Goal: Transaction & Acquisition: Purchase product/service

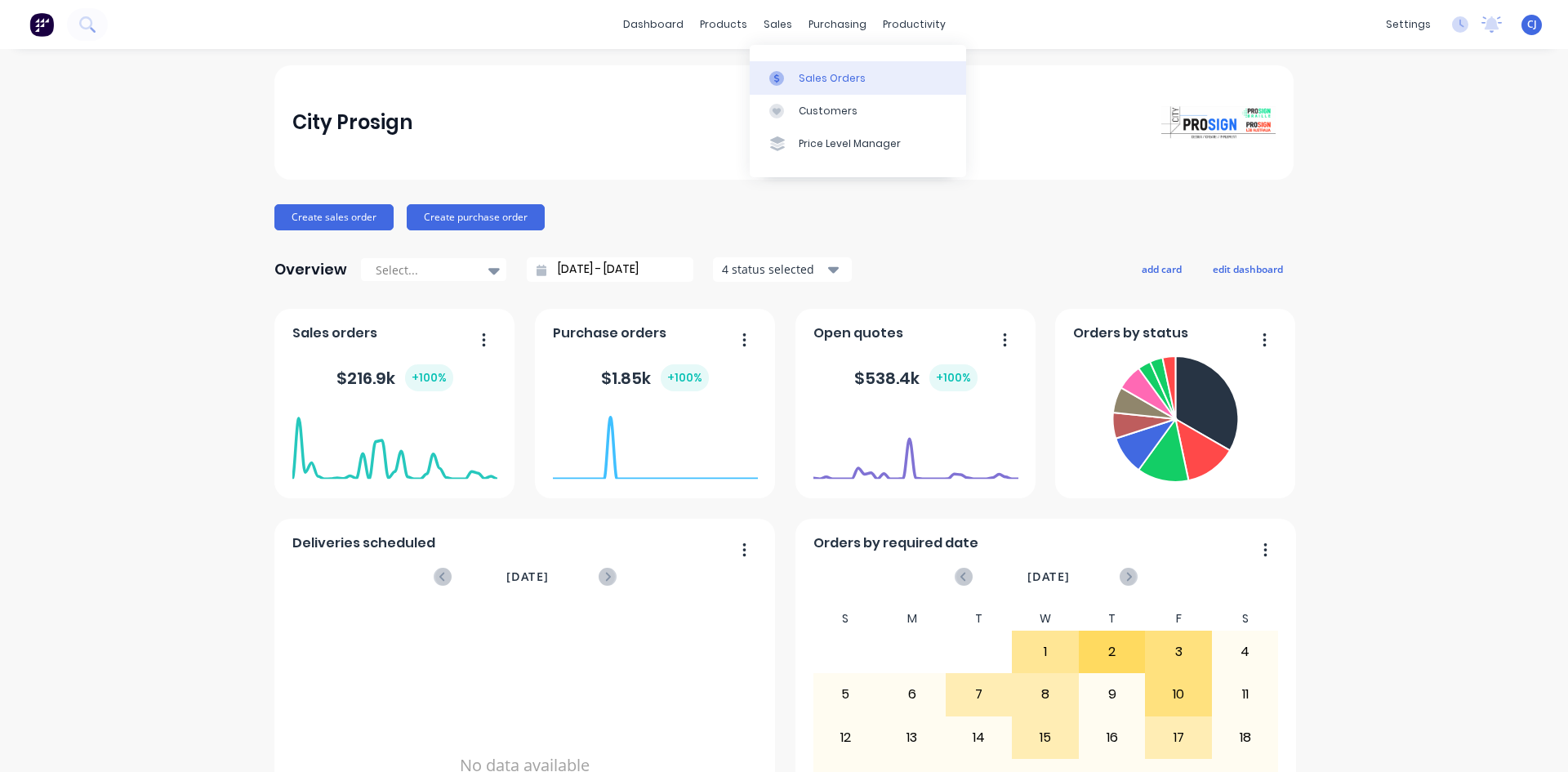
click at [794, 82] on link "Sales Orders" at bounding box center [858, 77] width 217 height 33
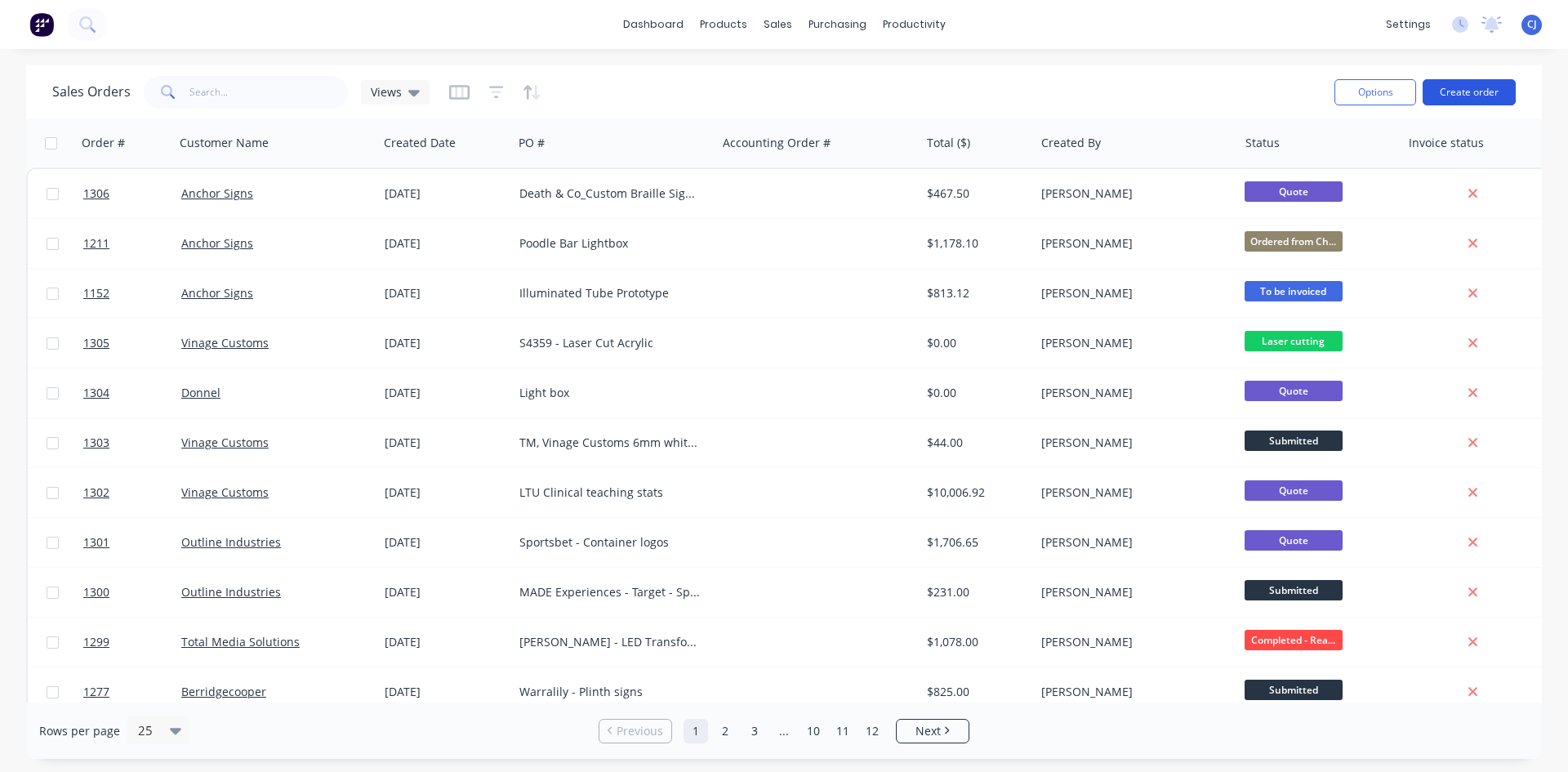
click at [1463, 93] on button "Create order" at bounding box center [1469, 92] width 93 height 26
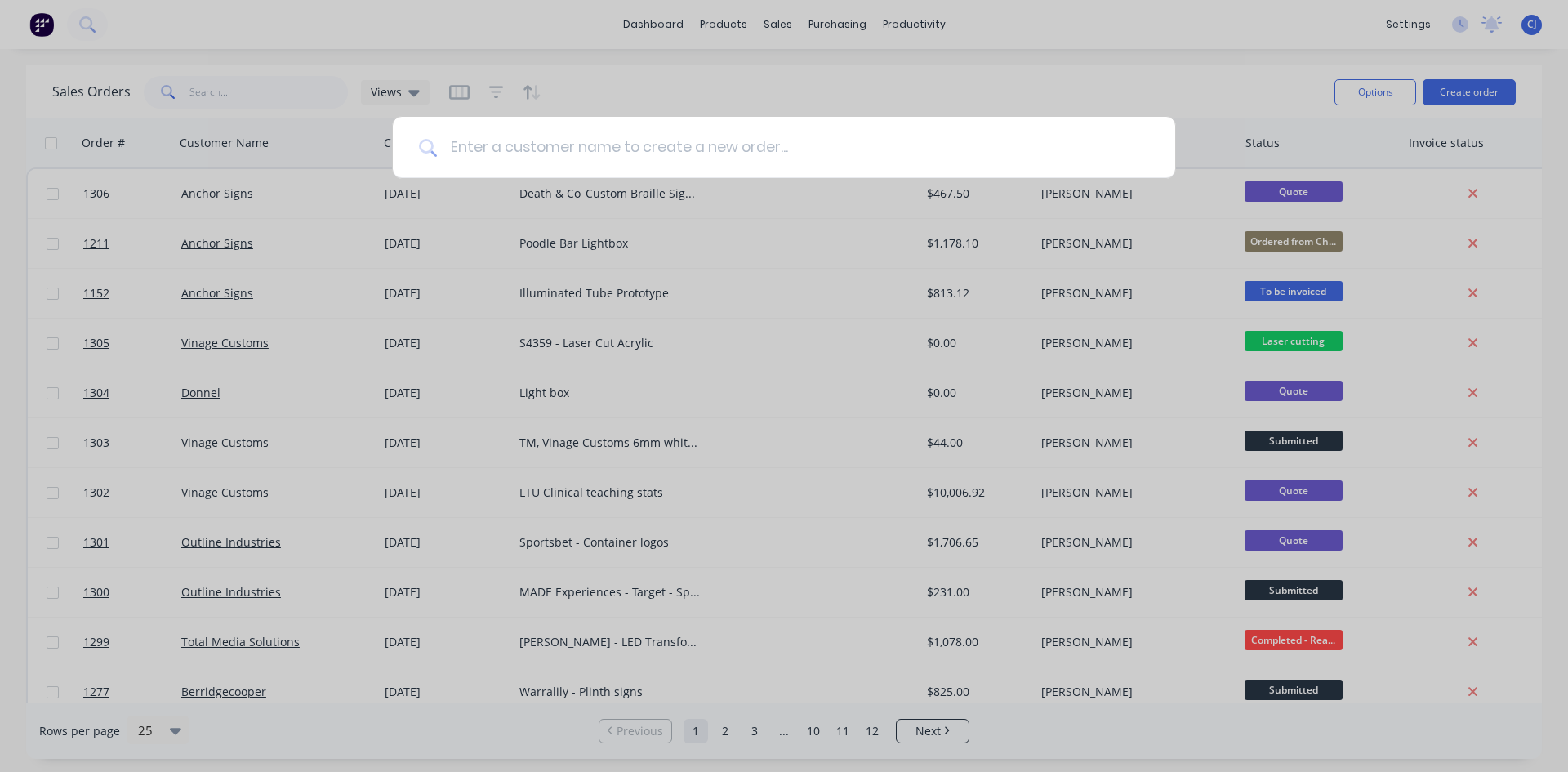
click at [544, 161] on input at bounding box center [793, 147] width 712 height 61
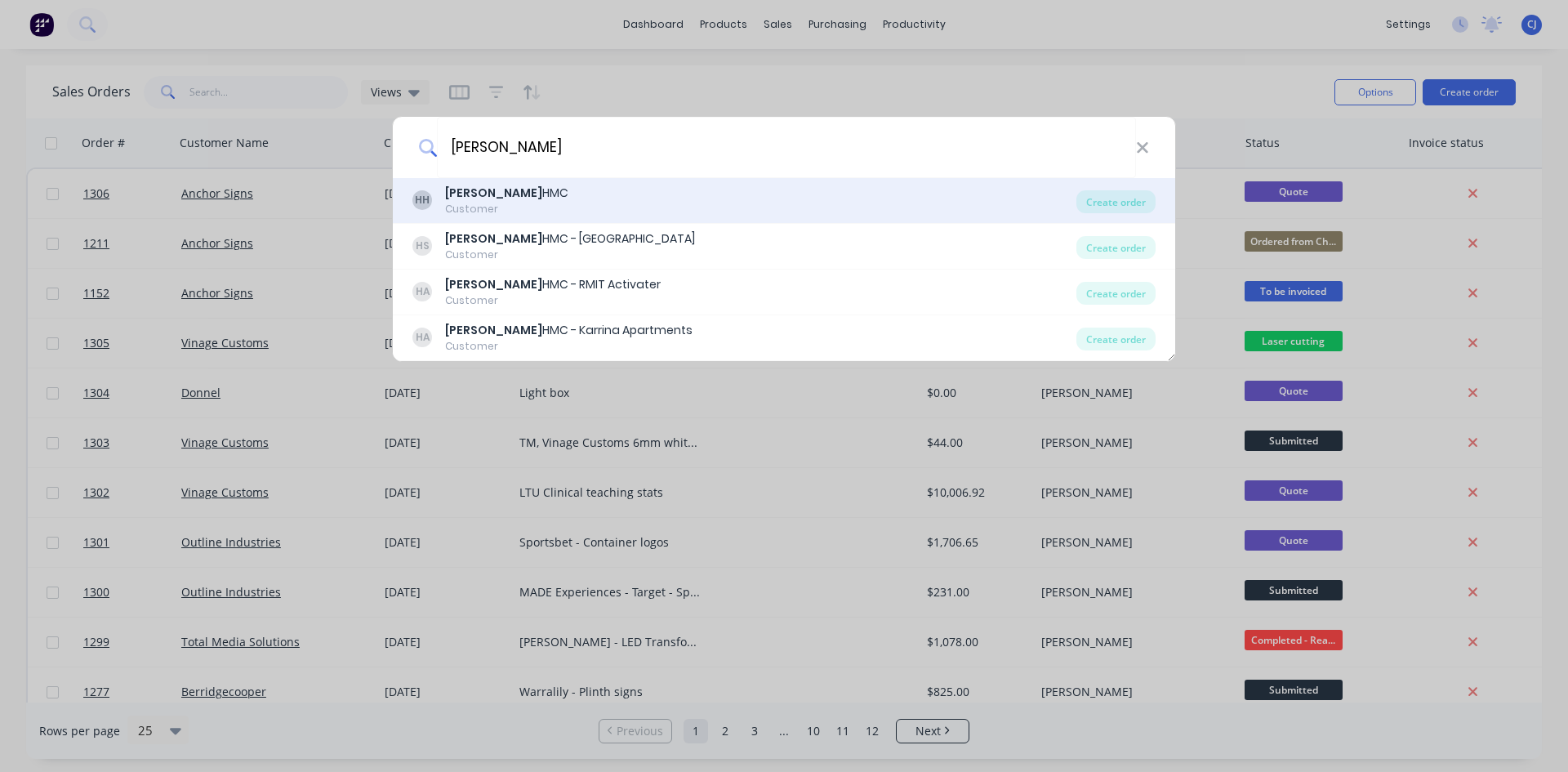
type input "[PERSON_NAME]"
click at [590, 199] on div "[PERSON_NAME] HMC Customer" at bounding box center [744, 200] width 664 height 32
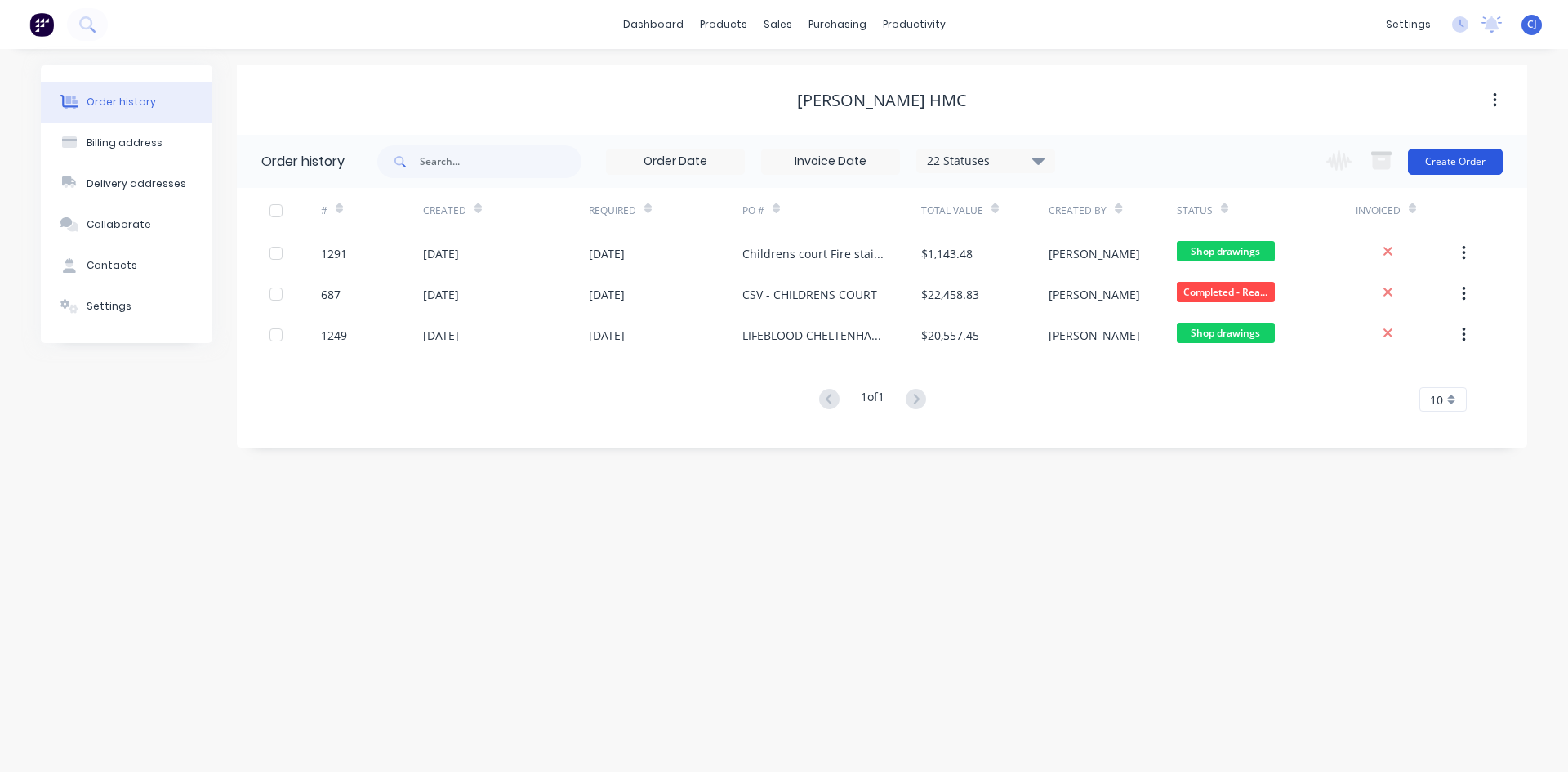
click at [1482, 166] on button "Create Order" at bounding box center [1456, 161] width 95 height 26
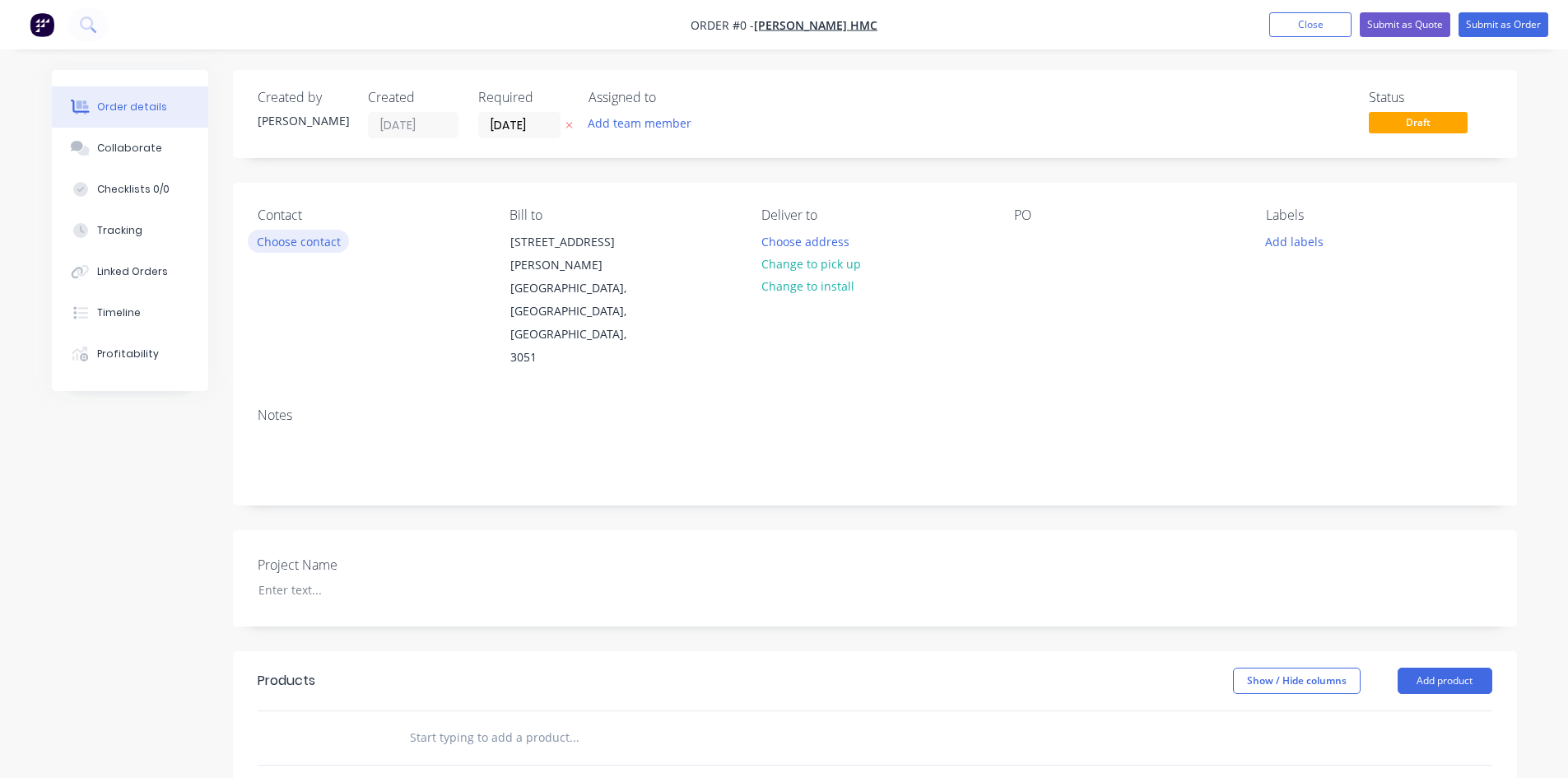
click at [310, 240] on button "Choose contact" at bounding box center [298, 241] width 101 height 22
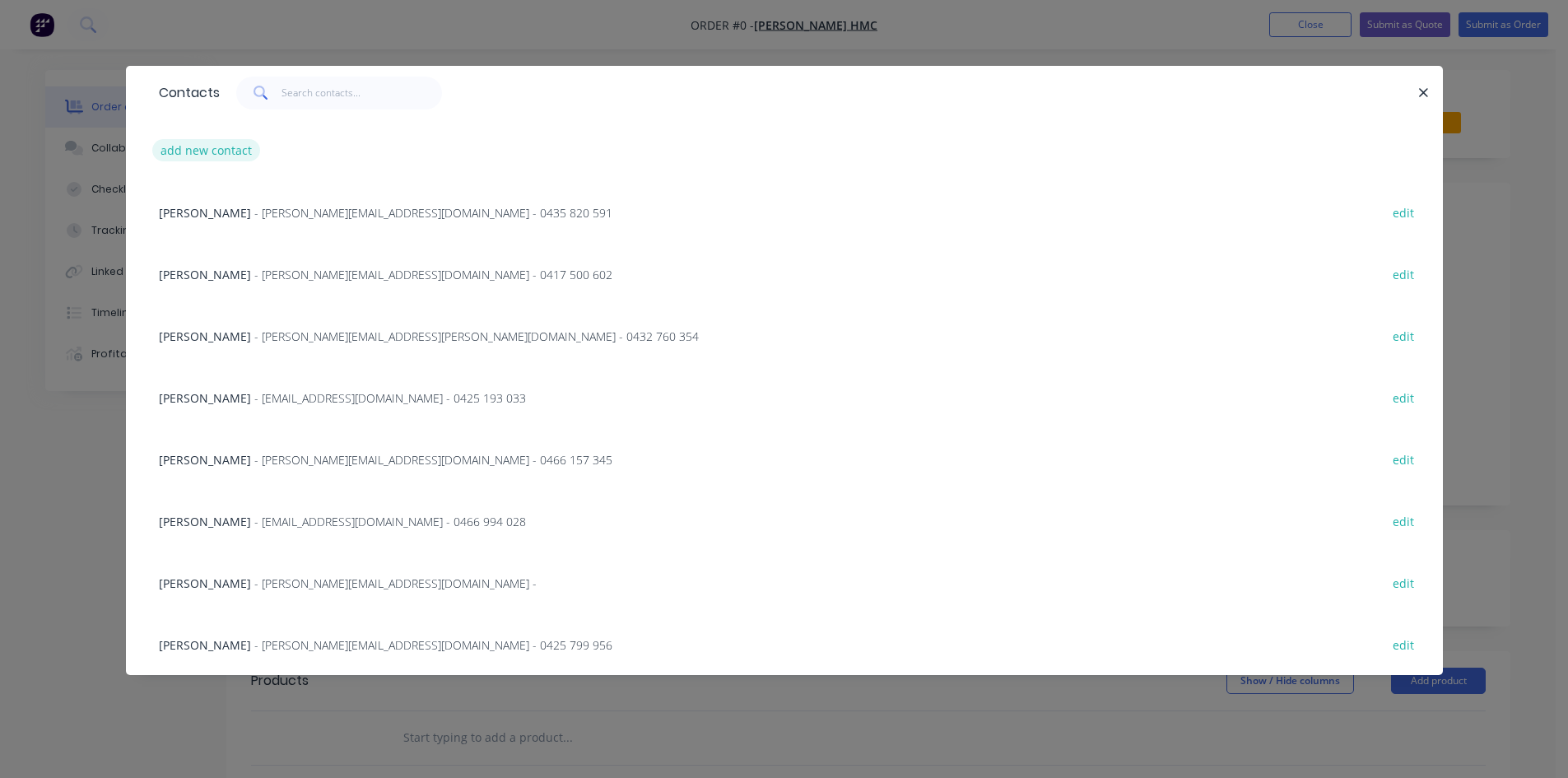
click at [238, 149] on button "add new contact" at bounding box center [206, 150] width 109 height 22
select select "AU"
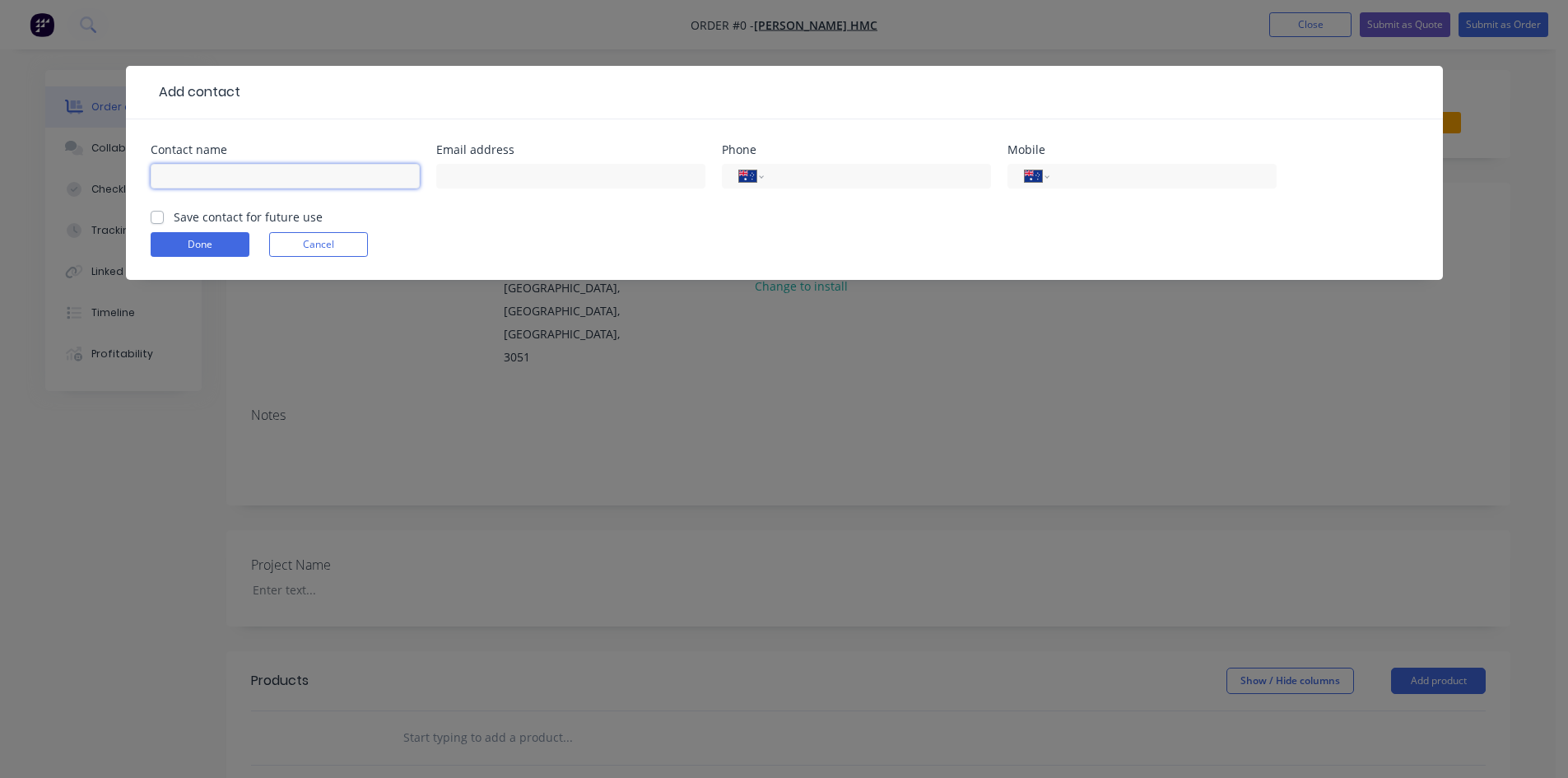
click at [240, 176] on input "text" at bounding box center [285, 176] width 270 height 25
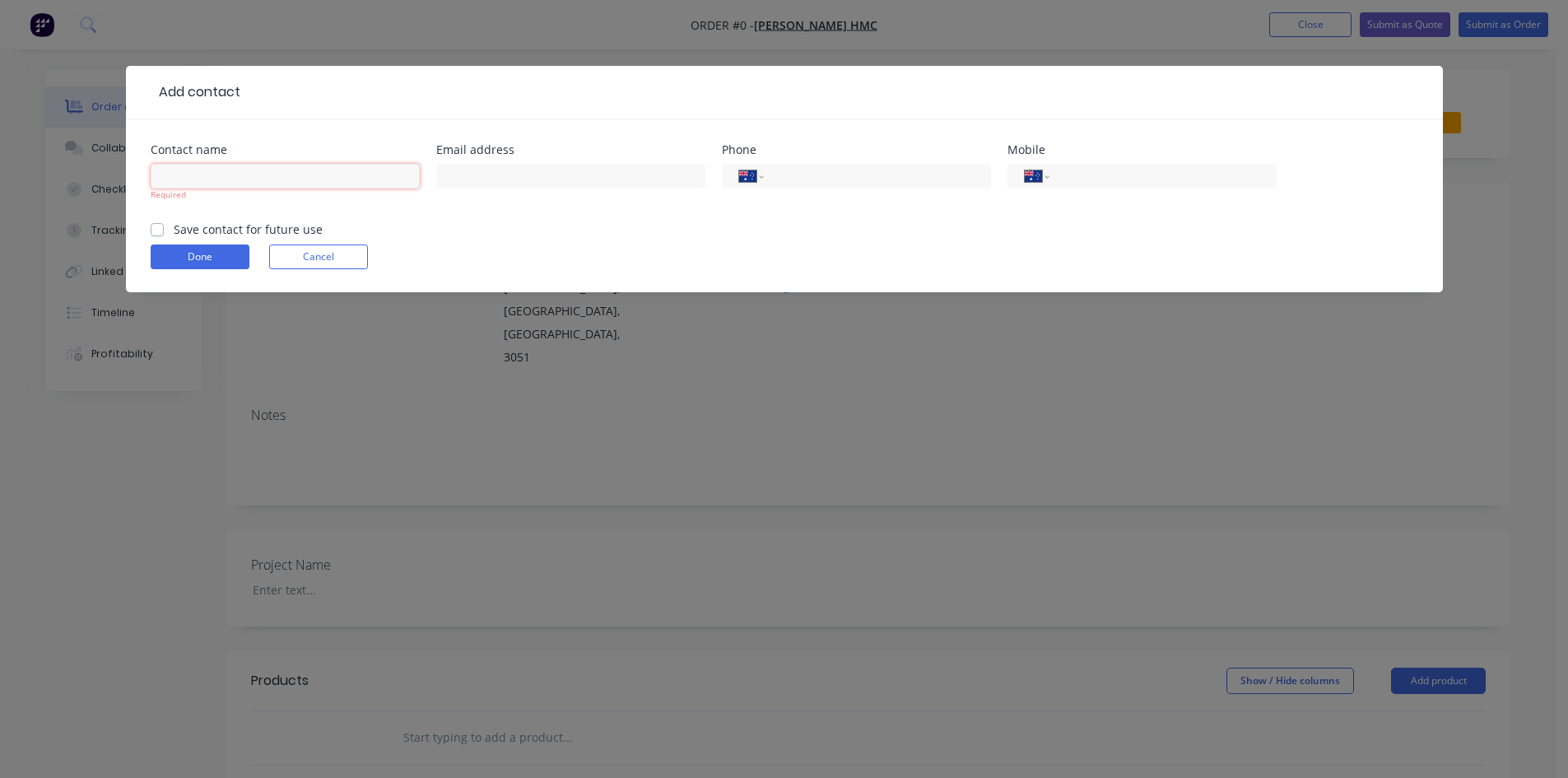
click at [200, 181] on input "text" at bounding box center [285, 176] width 270 height 25
type input "[PERSON_NAME]"
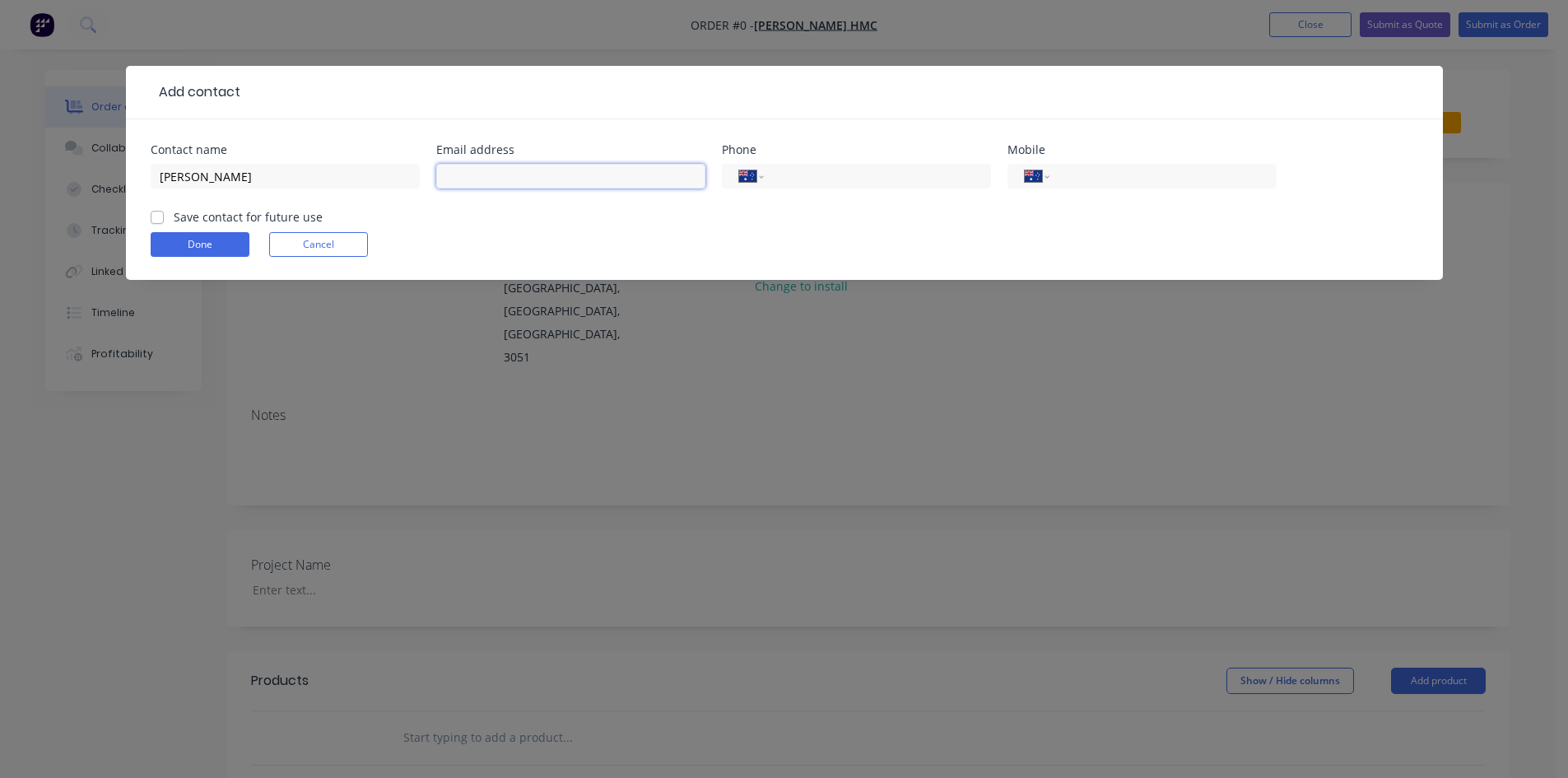
click at [475, 173] on input "text" at bounding box center [571, 176] width 270 height 25
paste input "E [PERSON_NAME][DOMAIN_NAME][EMAIL_ADDRESS][PERSON_NAME][DOMAIN_NAME]"
click at [455, 175] on input "E [PERSON_NAME][DOMAIN_NAME][EMAIL_ADDRESS][PERSON_NAME][DOMAIN_NAME]" at bounding box center [571, 176] width 270 height 25
type input "[PERSON_NAME][DOMAIN_NAME][EMAIL_ADDRESS][PERSON_NAME][DOMAIN_NAME]"
click at [1076, 172] on input "tel" at bounding box center [1159, 176] width 198 height 19
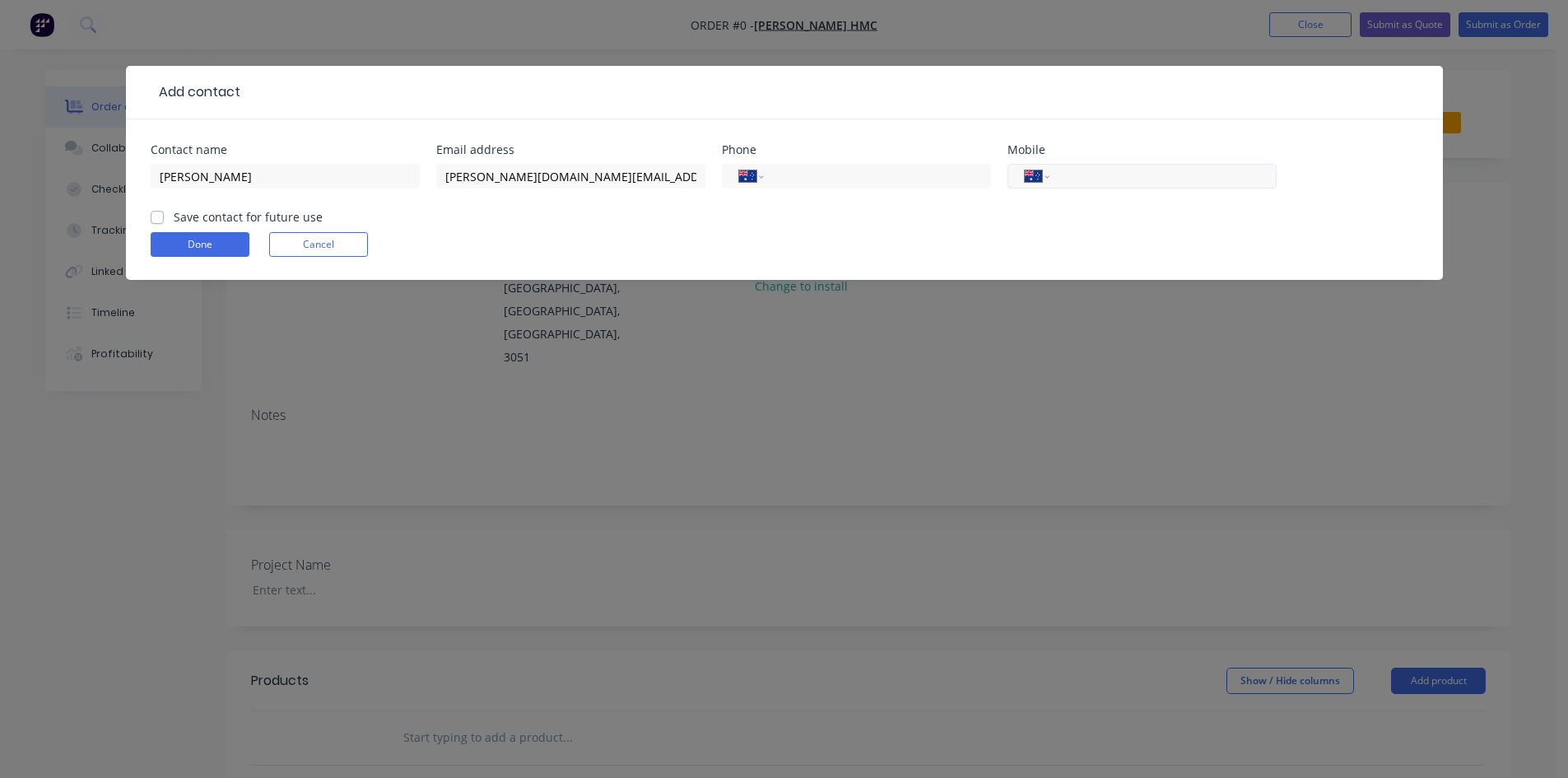
paste input "0414 138 688"
type input "0414 138 688"
click at [228, 216] on label "Save contact for future use" at bounding box center [248, 217] width 149 height 17
click at [164, 216] on input "Save contact for future use" at bounding box center [156, 216] width 13 height 16
checkbox input "true"
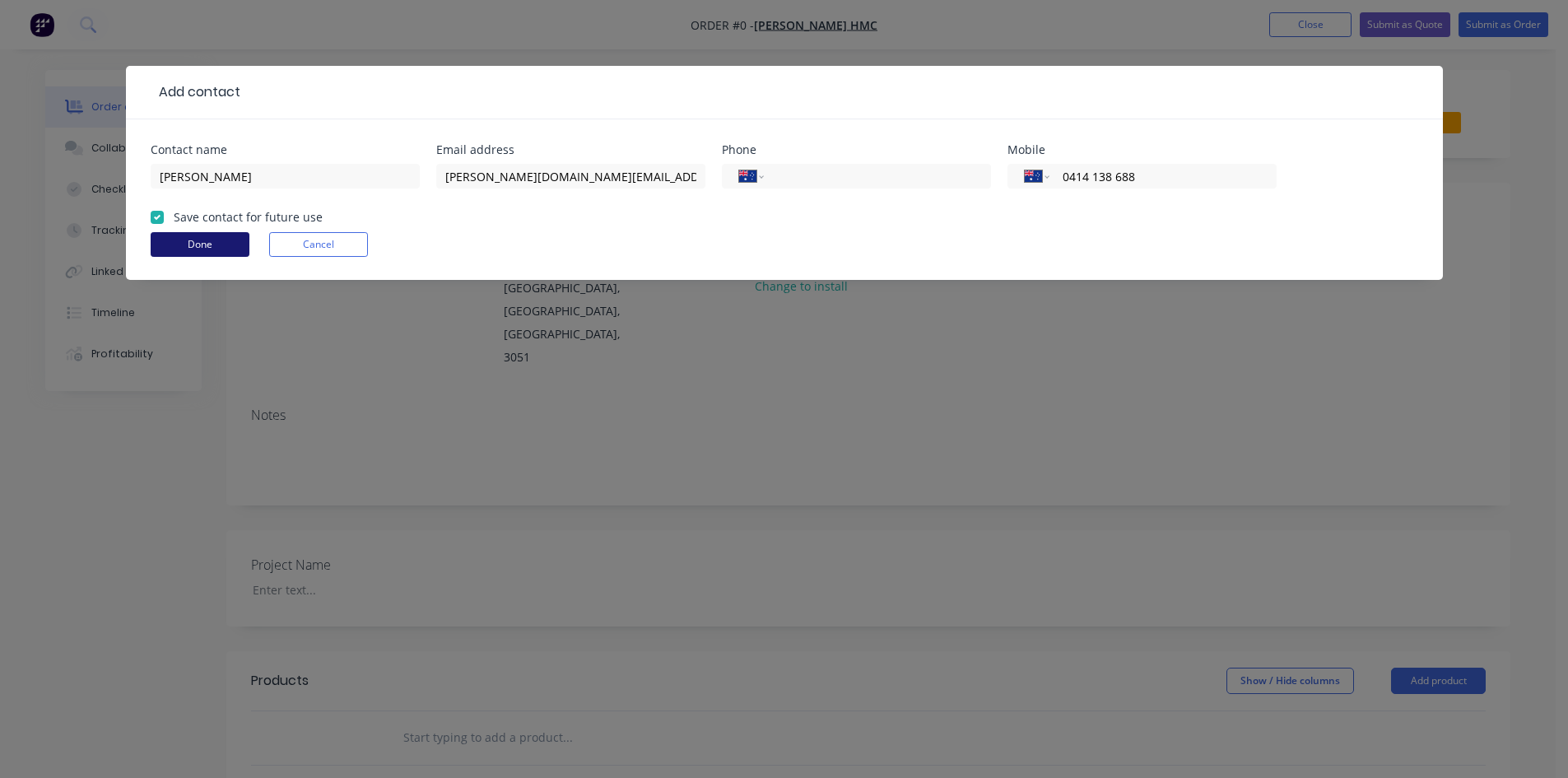
click at [221, 243] on button "Done" at bounding box center [200, 245] width 98 height 25
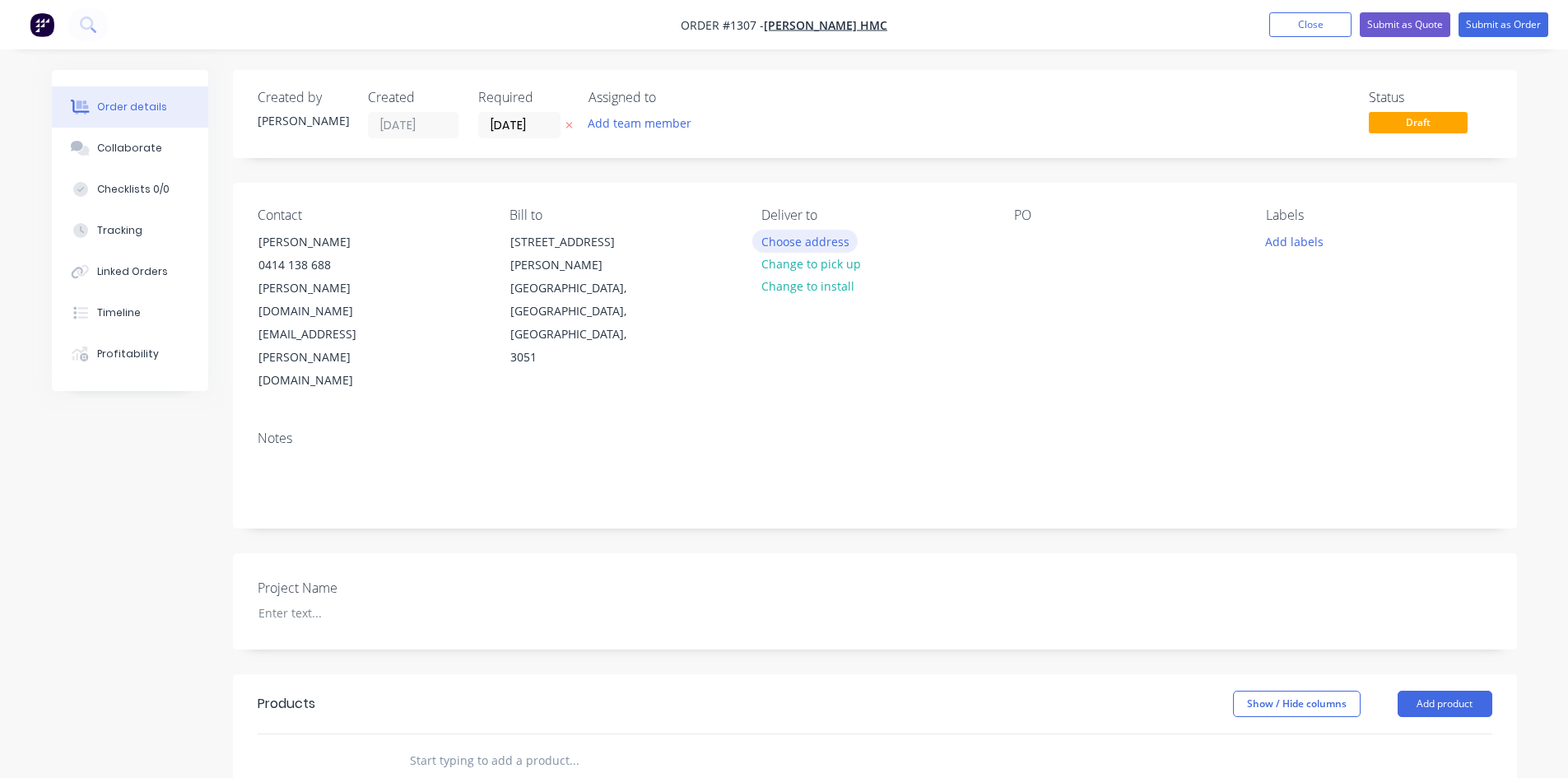
click at [825, 244] on button "Choose address" at bounding box center [805, 241] width 105 height 22
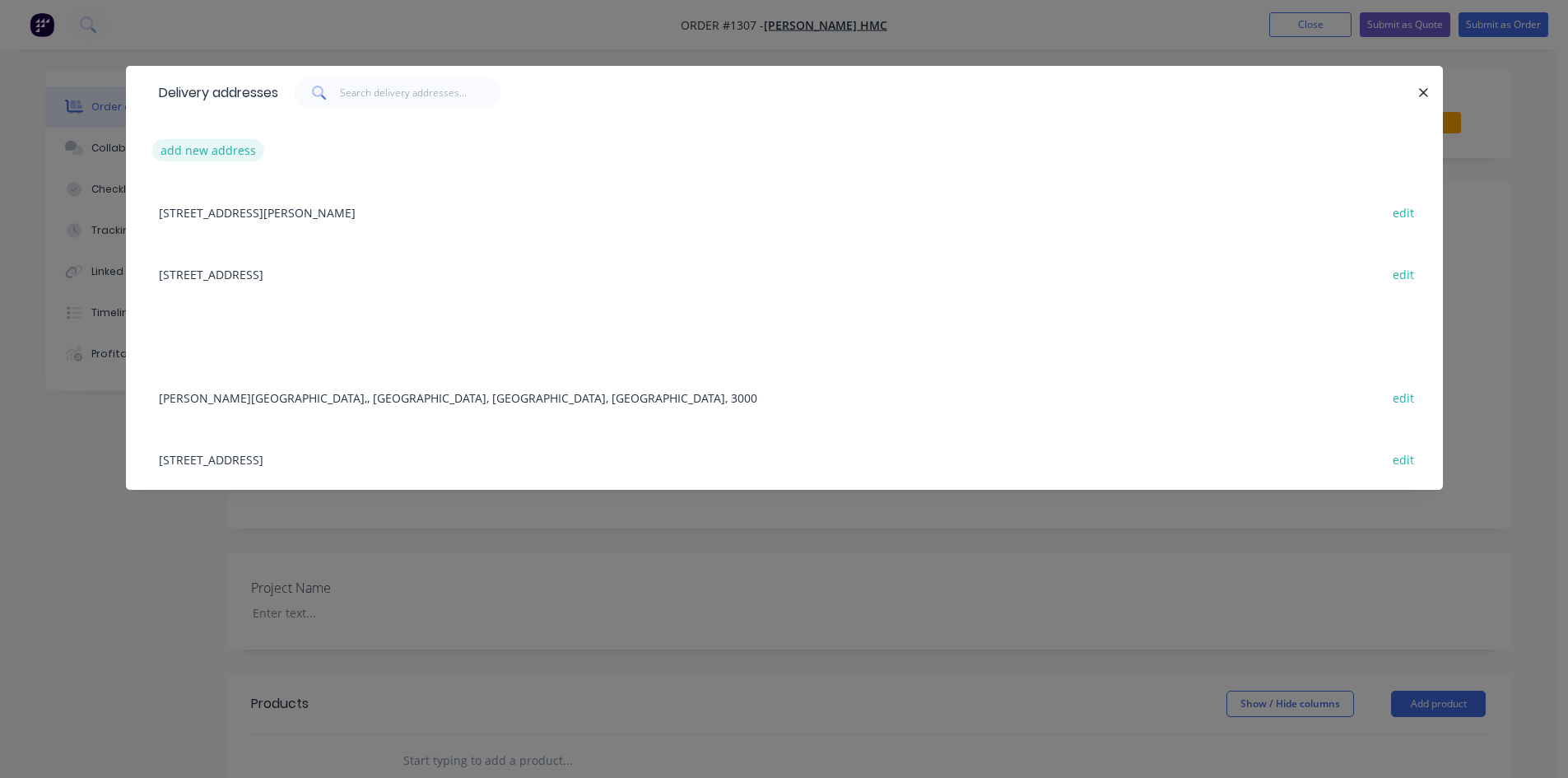
click at [227, 159] on button "add new address" at bounding box center [208, 150] width 113 height 22
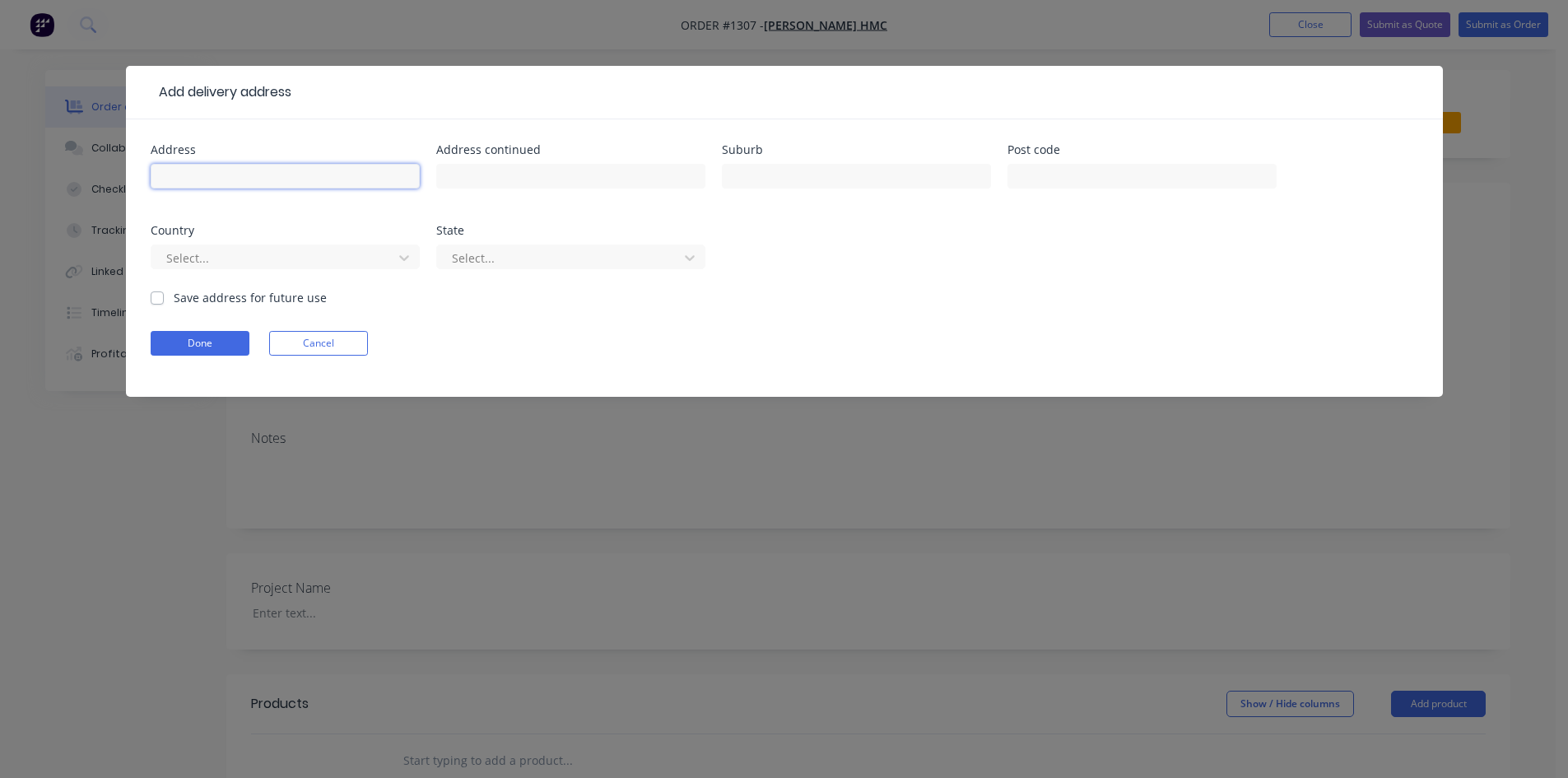
click at [218, 179] on input "text" at bounding box center [285, 176] width 270 height 25
paste input "[STREET_ADDRESS]"
type input "[STREET_ADDRESS]"
click at [207, 335] on button "Done" at bounding box center [200, 343] width 98 height 25
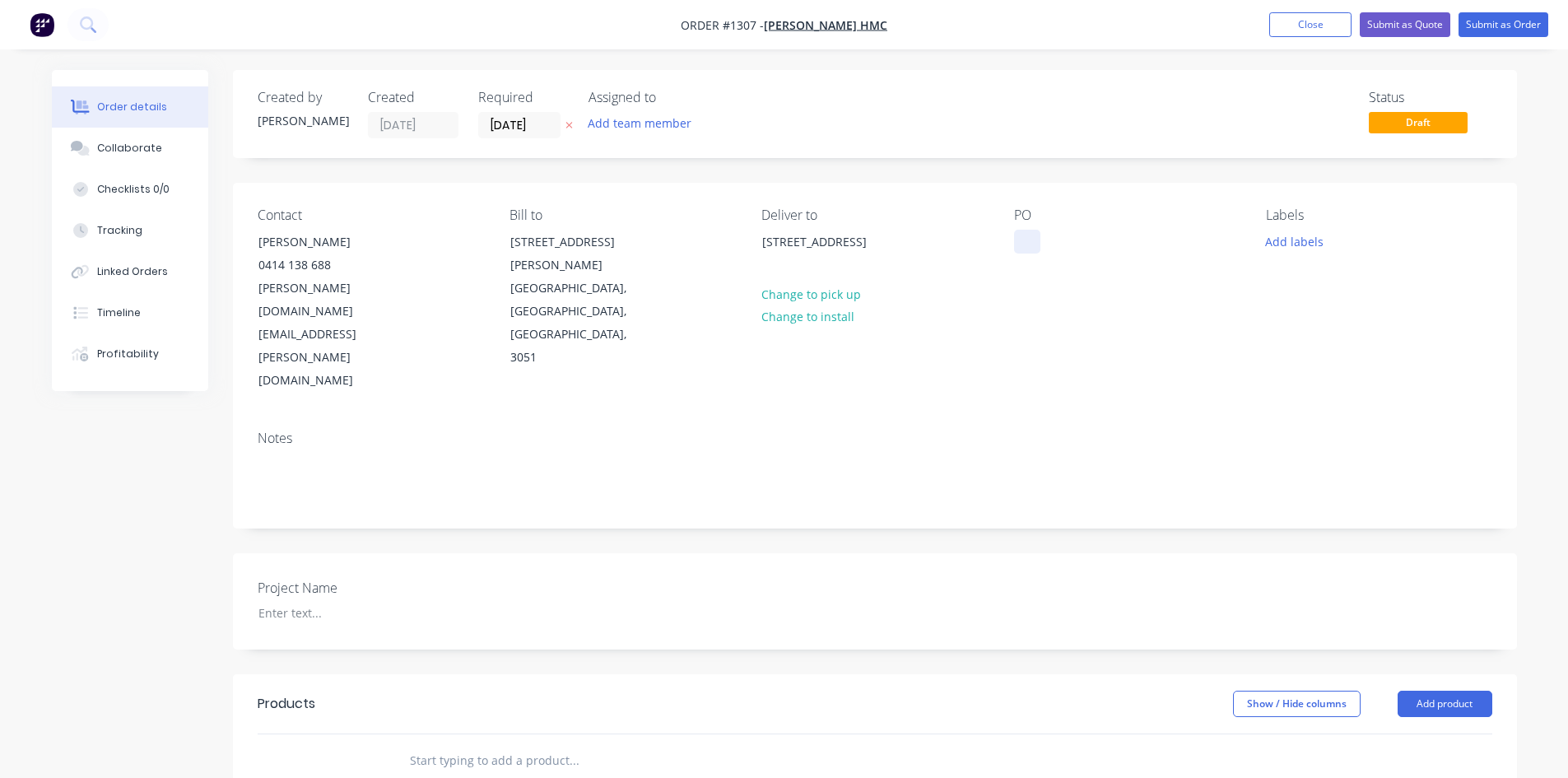
click at [1024, 241] on div at bounding box center [1027, 242] width 26 height 24
paste div
click at [318, 602] on div at bounding box center [348, 614] width 206 height 24
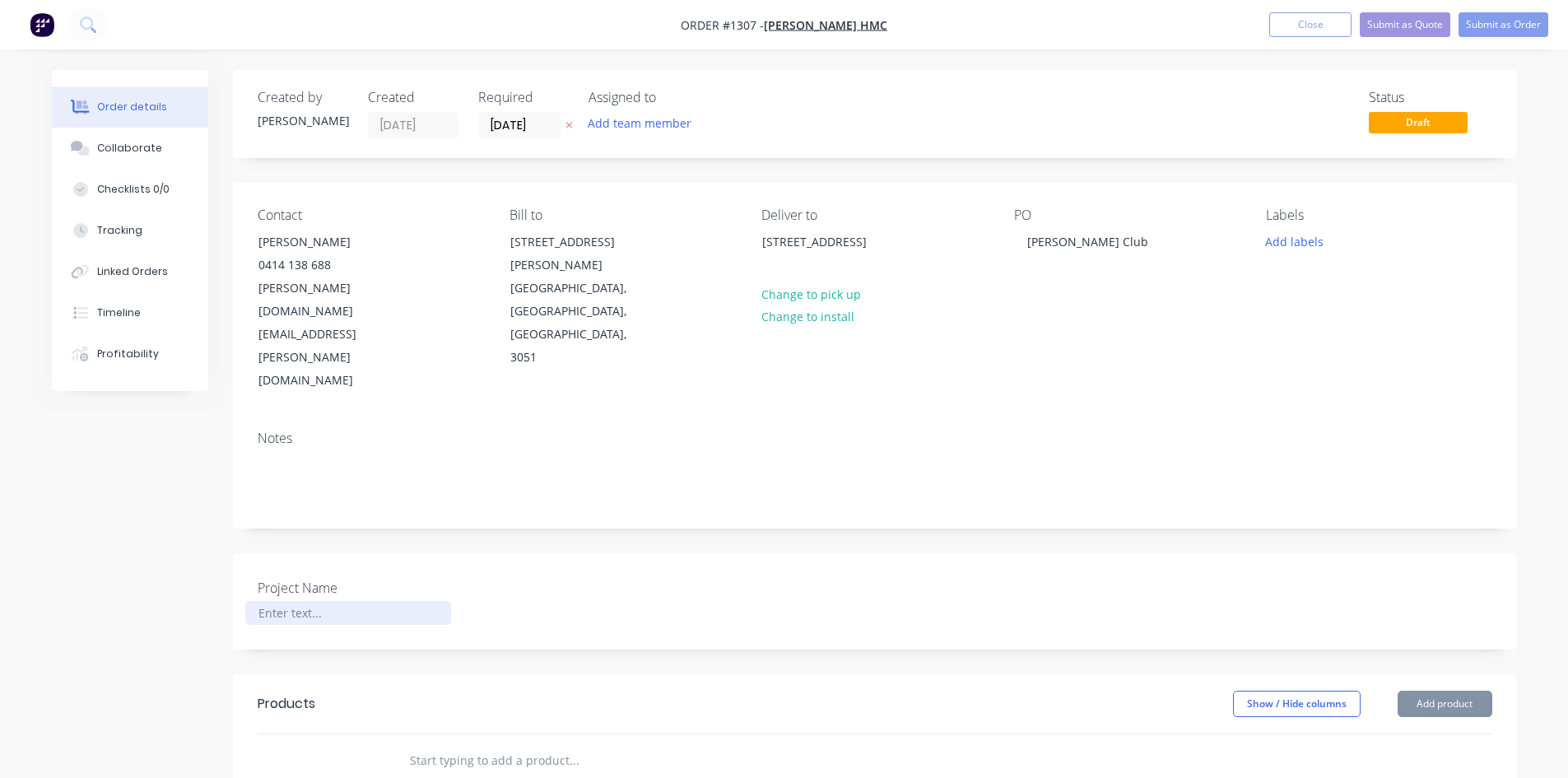
paste div
click at [453, 744] on input "text" at bounding box center [574, 761] width 329 height 33
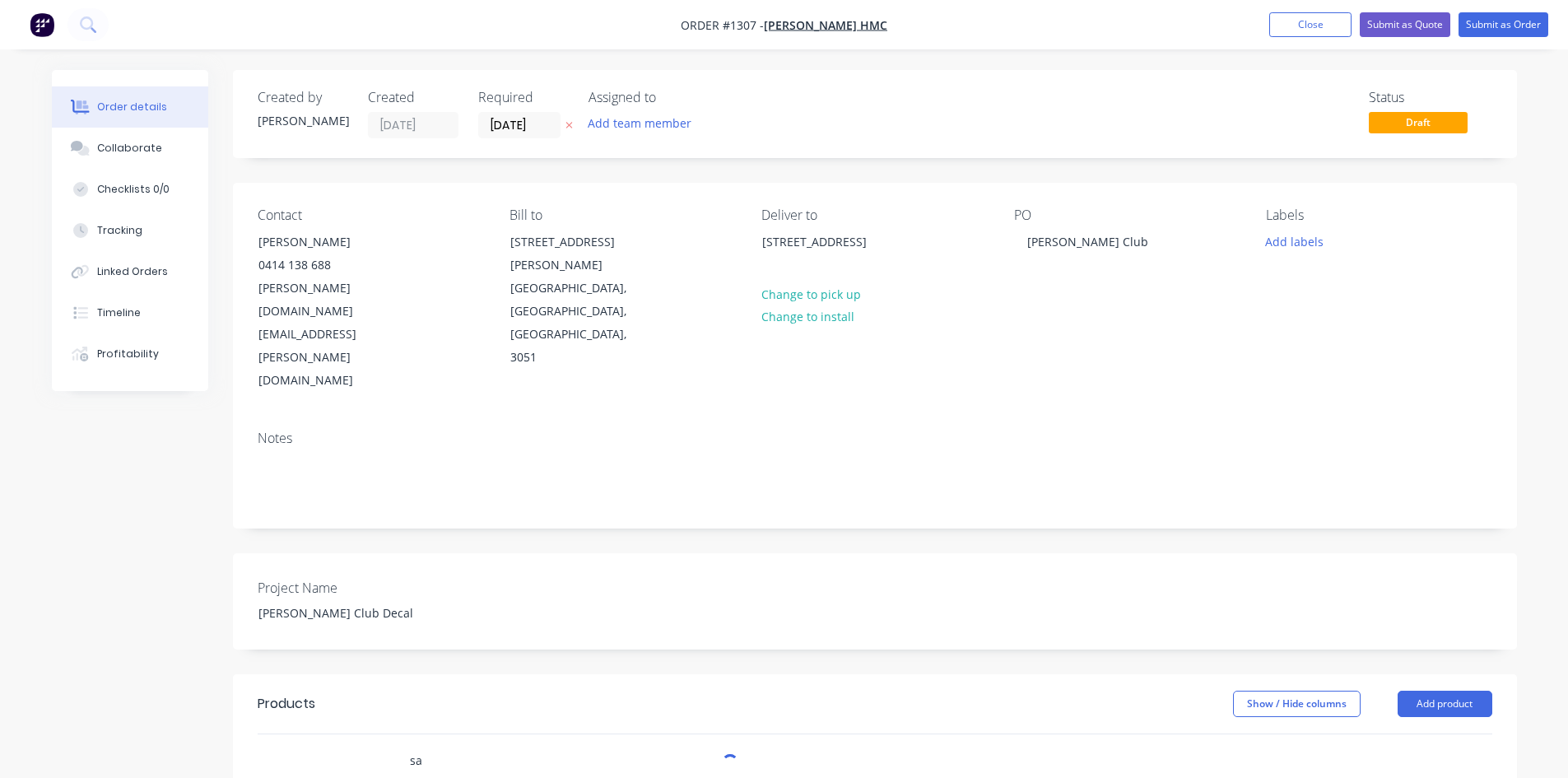
type input "s"
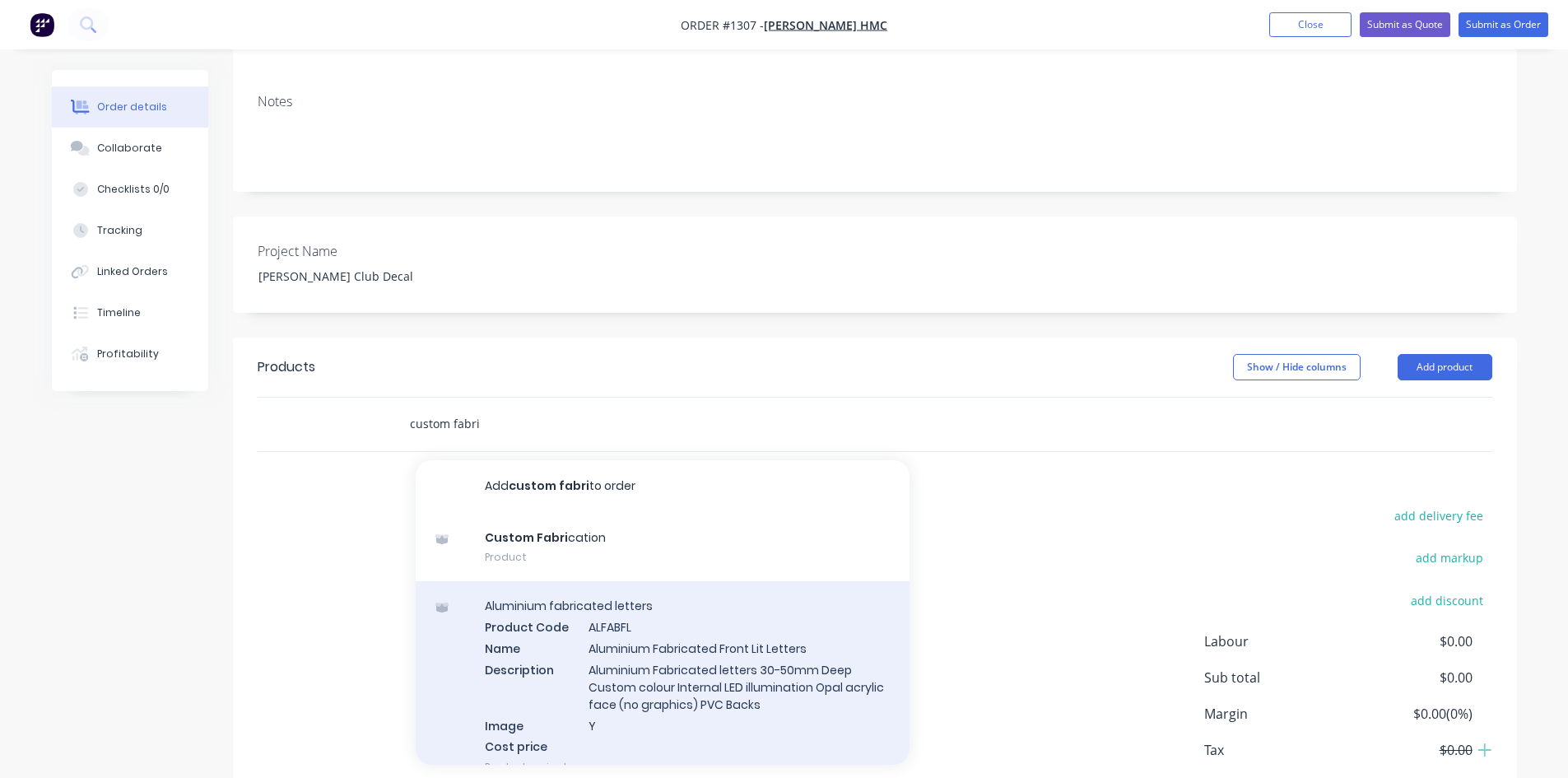
scroll to position [339, 0]
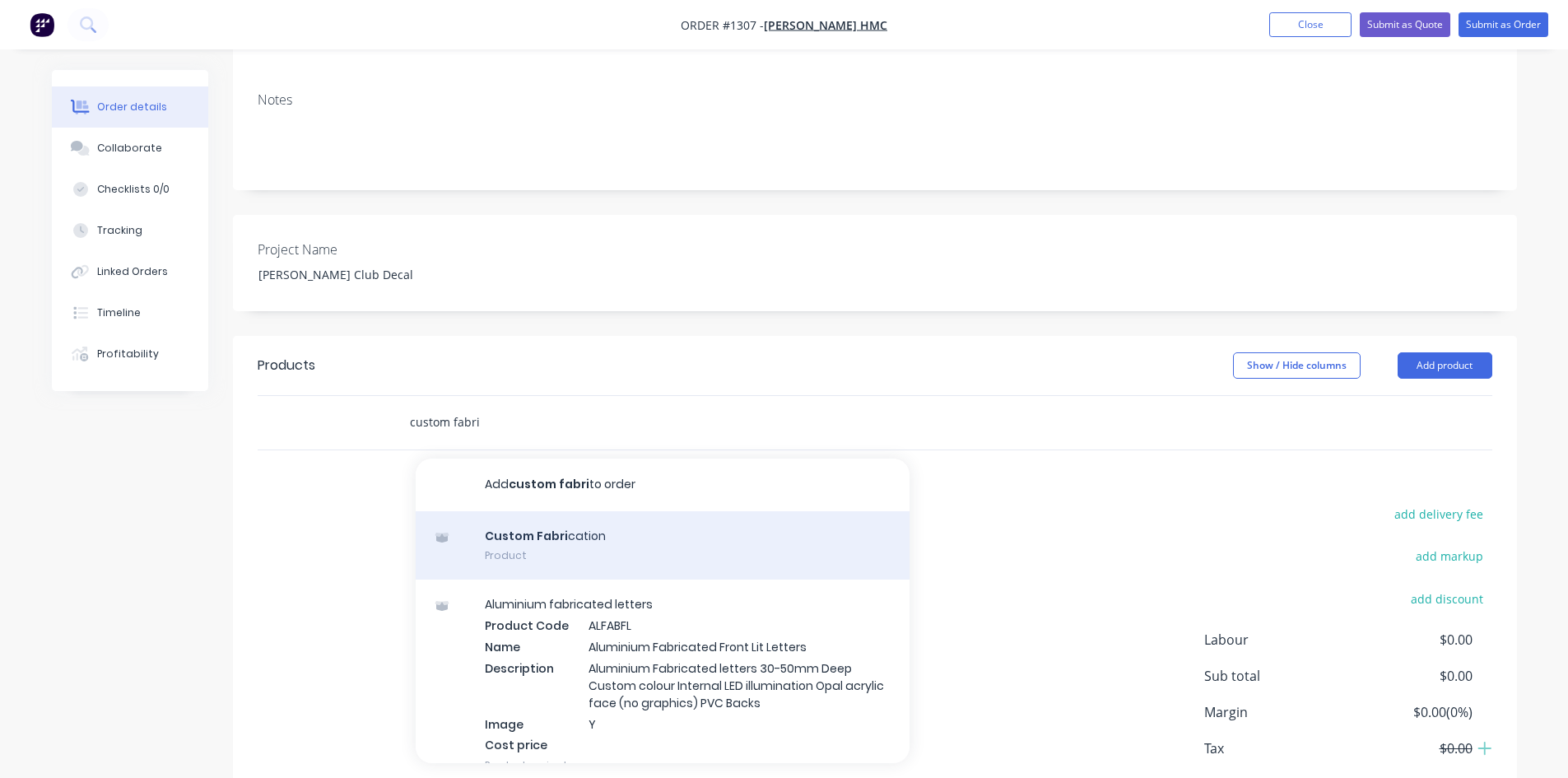
type input "custom fabri"
click at [616, 512] on div "Custom Fabri cation Product" at bounding box center [663, 546] width 494 height 69
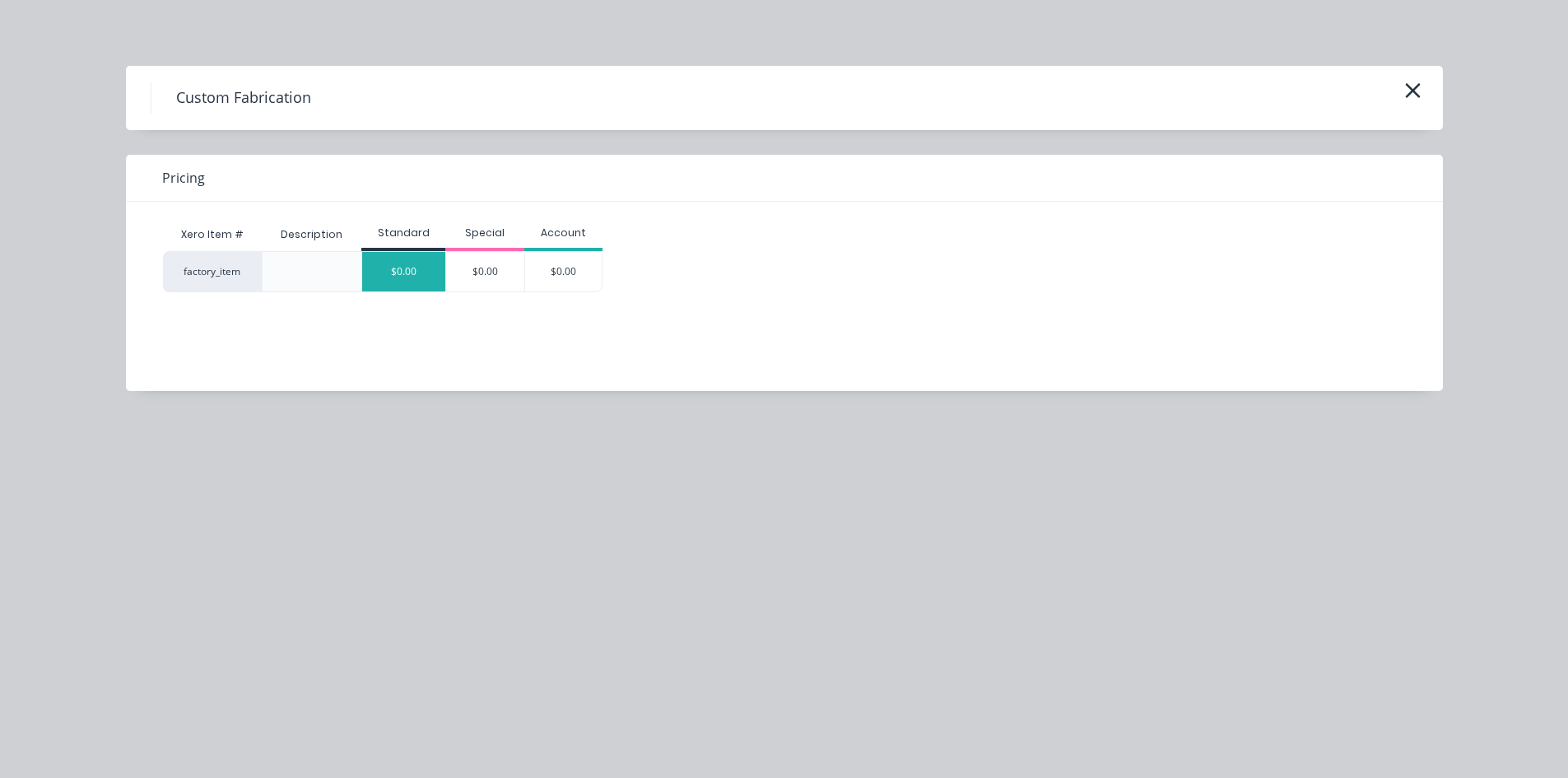
click at [410, 266] on div "$0.00" at bounding box center [403, 272] width 83 height 40
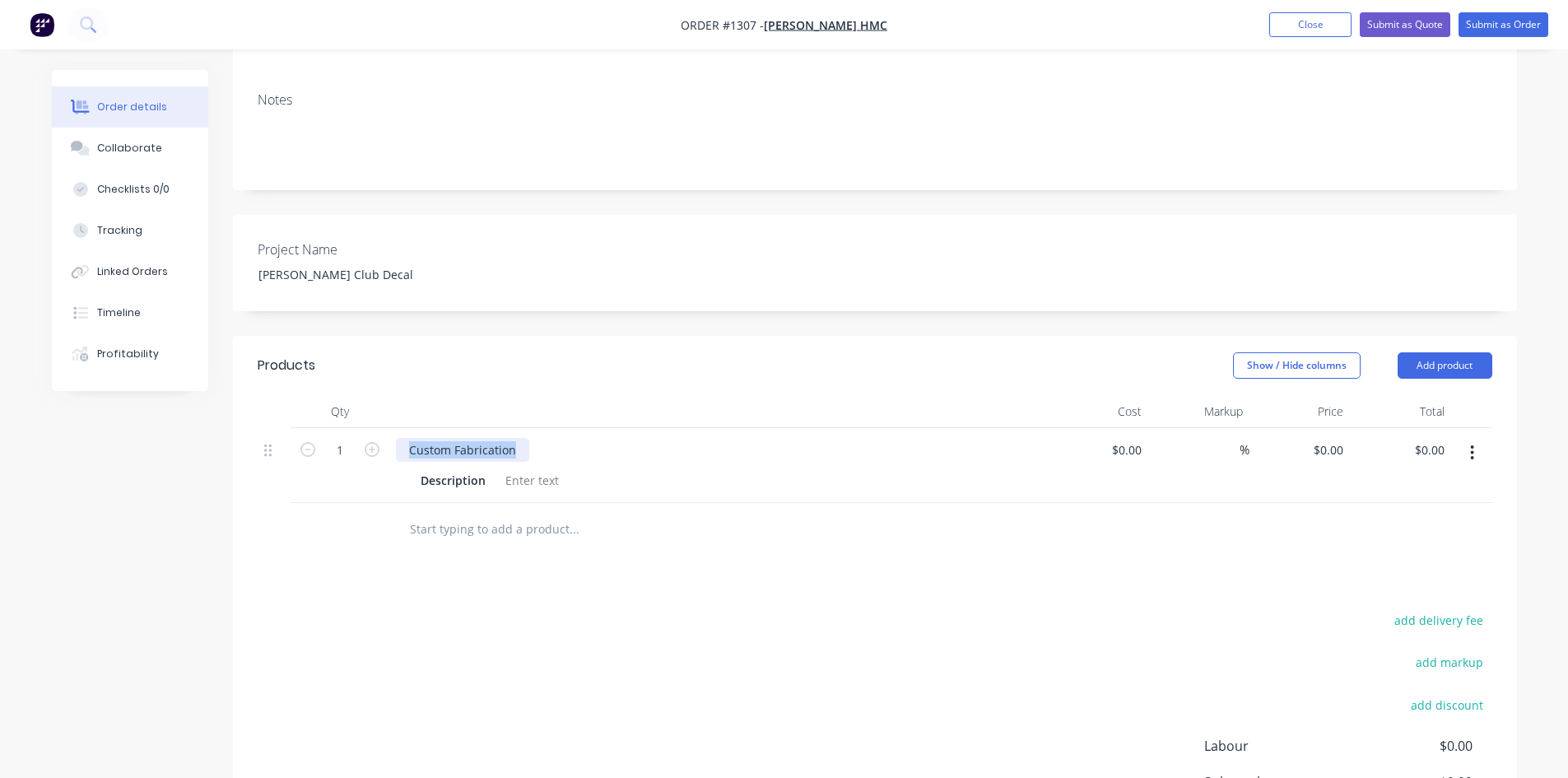
drag, startPoint x: 515, startPoint y: 358, endPoint x: 410, endPoint y: 359, distance: 105.0
click at [410, 438] on div "Custom Fabrication" at bounding box center [462, 450] width 133 height 24
click at [521, 438] on div "Custom Fabrication" at bounding box center [462, 450] width 133 height 24
drag, startPoint x: 520, startPoint y: 358, endPoint x: 410, endPoint y: 350, distance: 110.3
click at [410, 438] on div "Custom Fabrication" at bounding box center [462, 450] width 133 height 24
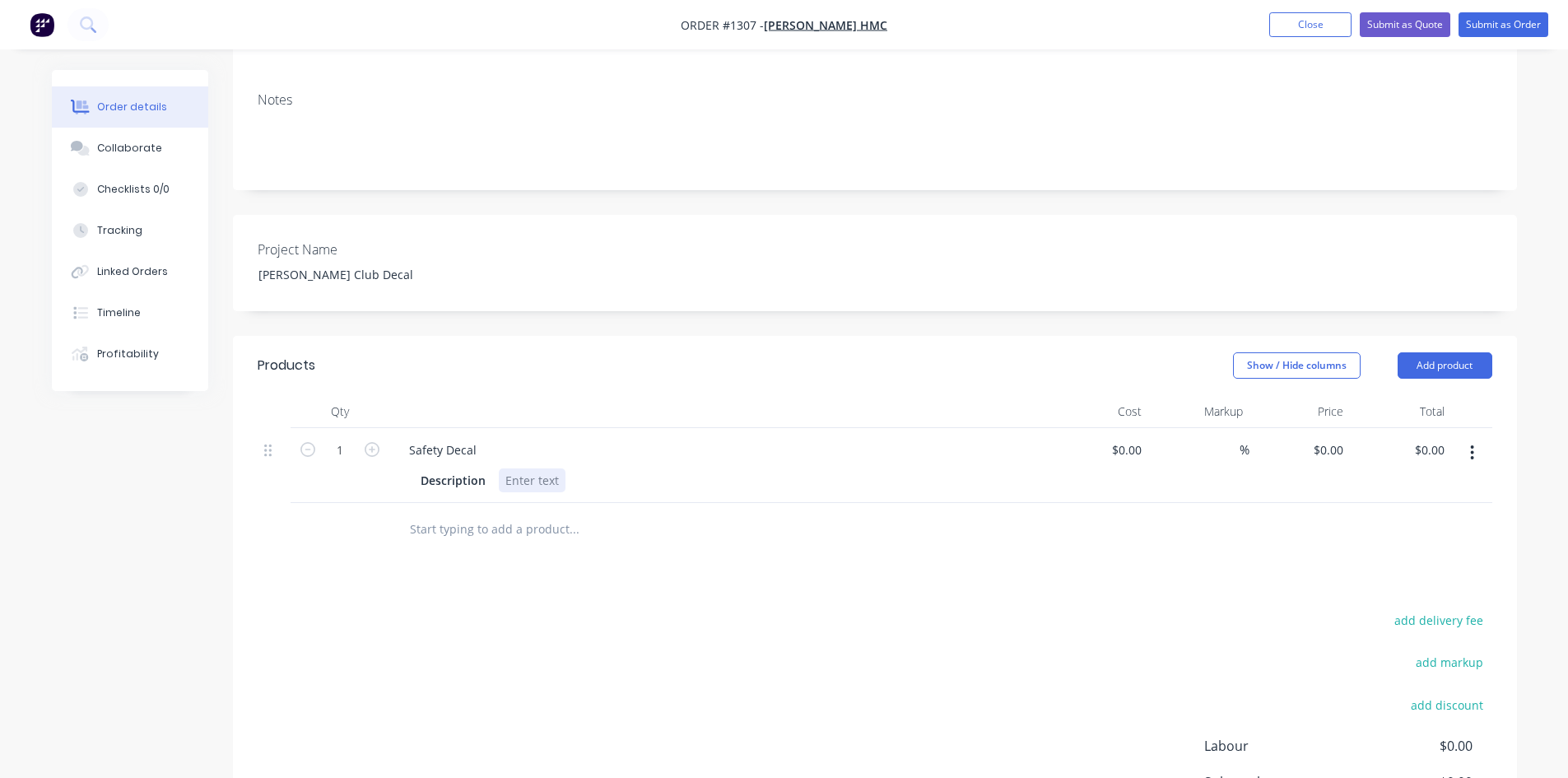
click at [527, 469] on div at bounding box center [531, 481] width 67 height 24
click at [532, 469] on div at bounding box center [531, 481] width 67 height 24
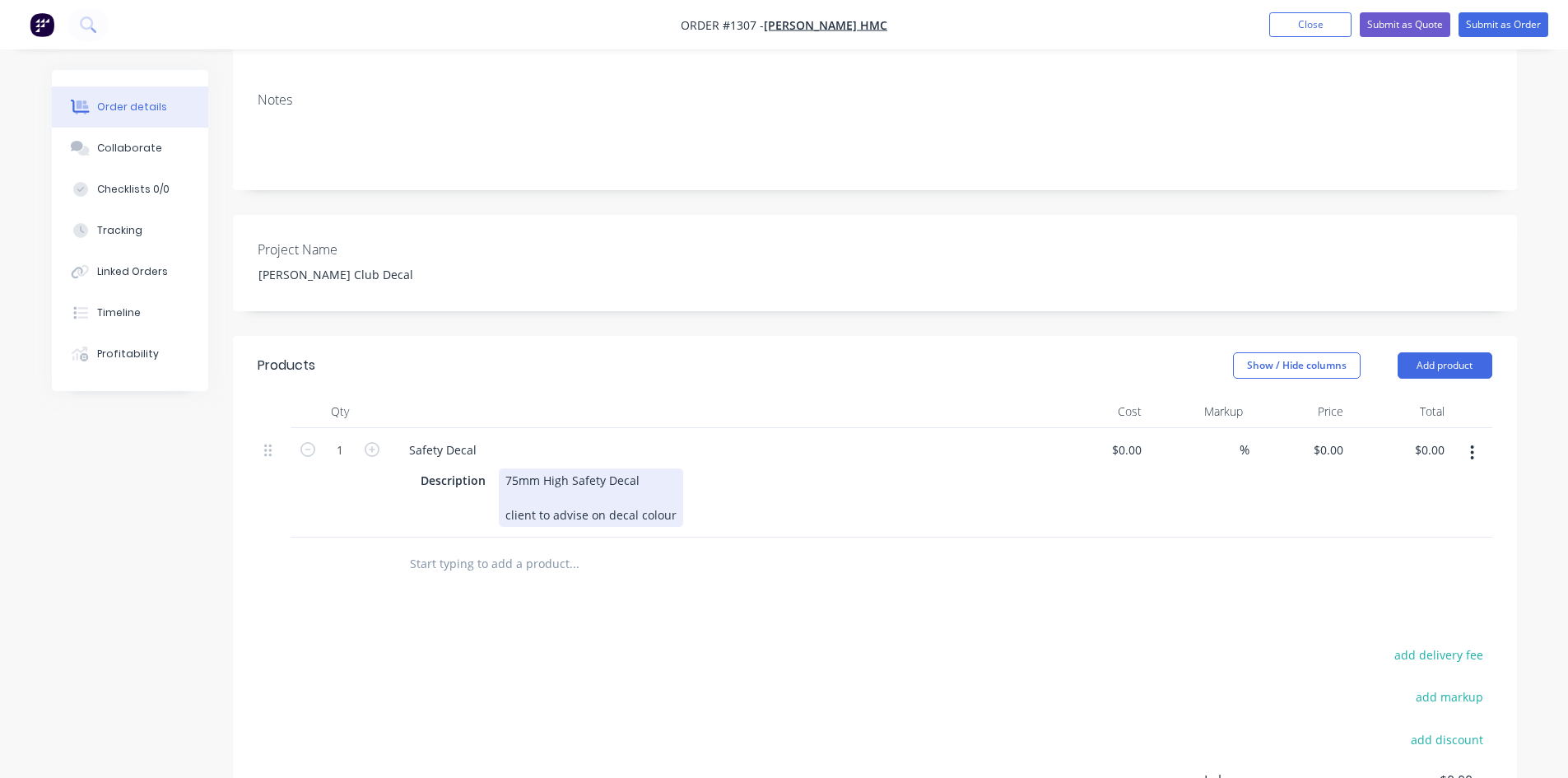
click at [664, 469] on div "75mm High Safety Decal client to advise on decal colour" at bounding box center [590, 498] width 184 height 59
click at [651, 438] on div "Safety Decal" at bounding box center [718, 450] width 645 height 24
click at [568, 469] on div "75mm High Safety Decal client to advise on decal colour" at bounding box center [590, 498] width 184 height 59
click at [652, 469] on div "75mm High Safety Decal client to advise on decal colour" at bounding box center [590, 498] width 184 height 59
click at [571, 395] on div at bounding box center [719, 411] width 658 height 33
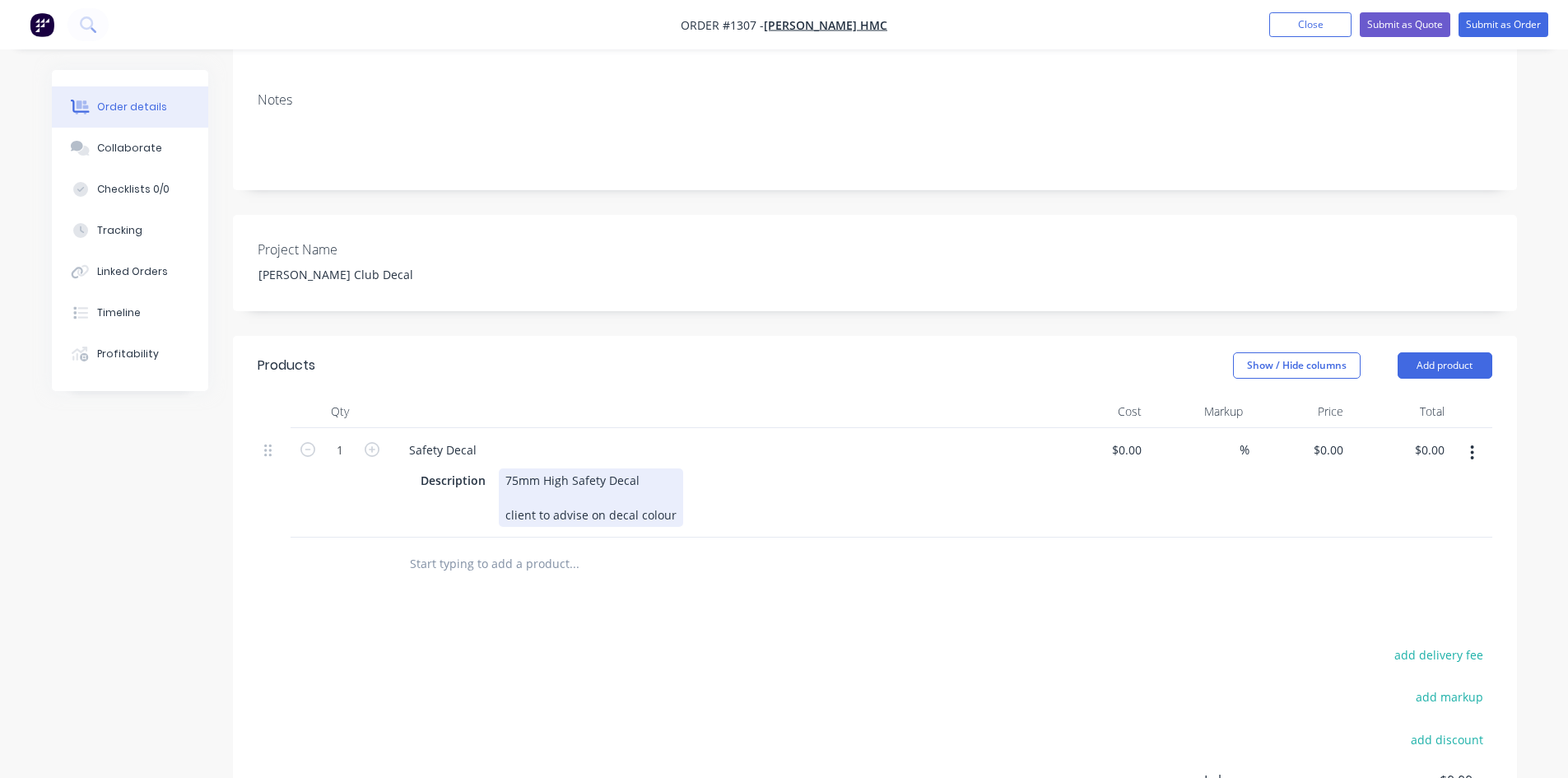
click at [652, 469] on div "75mm High Safety Decal client to advise on decal colour" at bounding box center [590, 498] width 184 height 59
drag, startPoint x: 652, startPoint y: 429, endPoint x: 611, endPoint y: 508, distance: 89.0
click at [611, 508] on div "Products Show / Hide columns Add product Qty Cost Markup Price Total 1 Safety D…" at bounding box center [875, 661] width 1284 height 651
click at [648, 469] on div "75mm High Safety Decal client to advise on decal colour" at bounding box center [590, 498] width 184 height 59
click at [568, 469] on div "75mm High Safety Decal allow for client to advise on decal colour" at bounding box center [590, 498] width 184 height 59
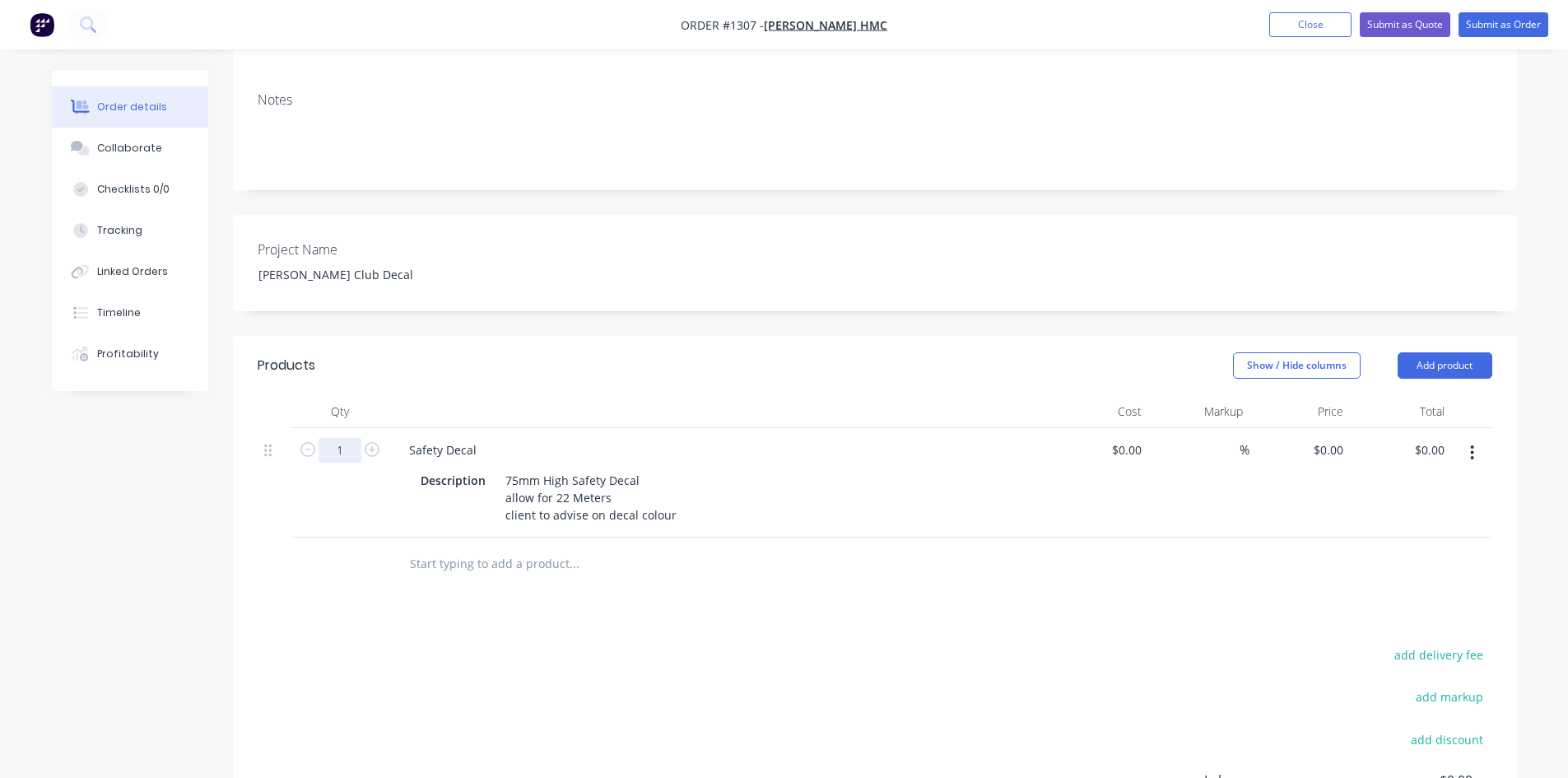
click at [352, 438] on input "1" at bounding box center [340, 450] width 43 height 25
type input "22"
click at [1124, 438] on div at bounding box center [1136, 450] width 26 height 24
type input "$35.00"
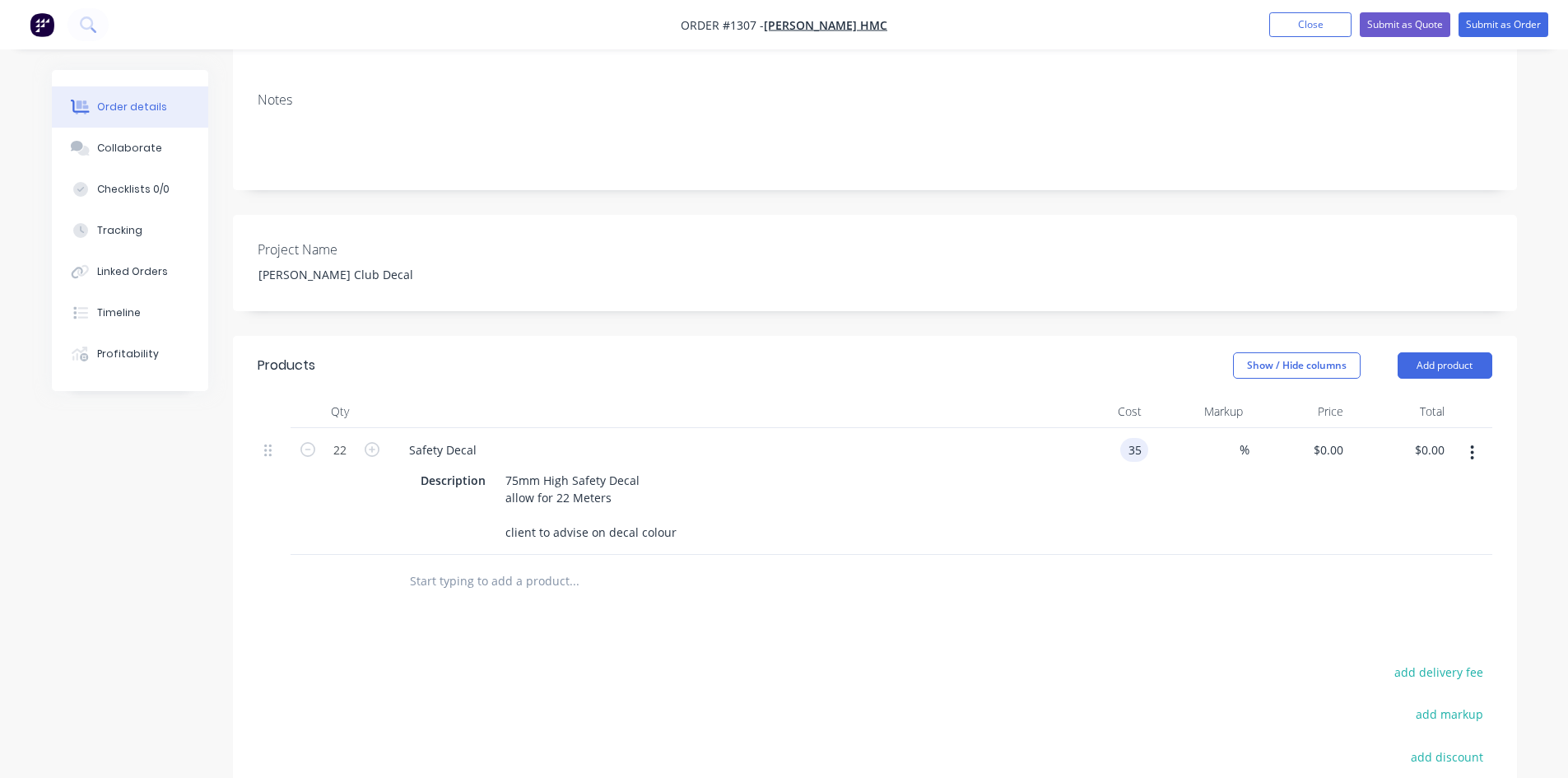
type input "$770.00"
click at [968, 234] on div "Created by [PERSON_NAME] Created [DATE] Required [DATE] Assigned to Add team me…" at bounding box center [875, 367] width 1284 height 1272
click at [1476, 438] on button "button" at bounding box center [1472, 453] width 39 height 29
click at [1412, 517] on div "Duplicate" at bounding box center [1414, 529] width 127 height 24
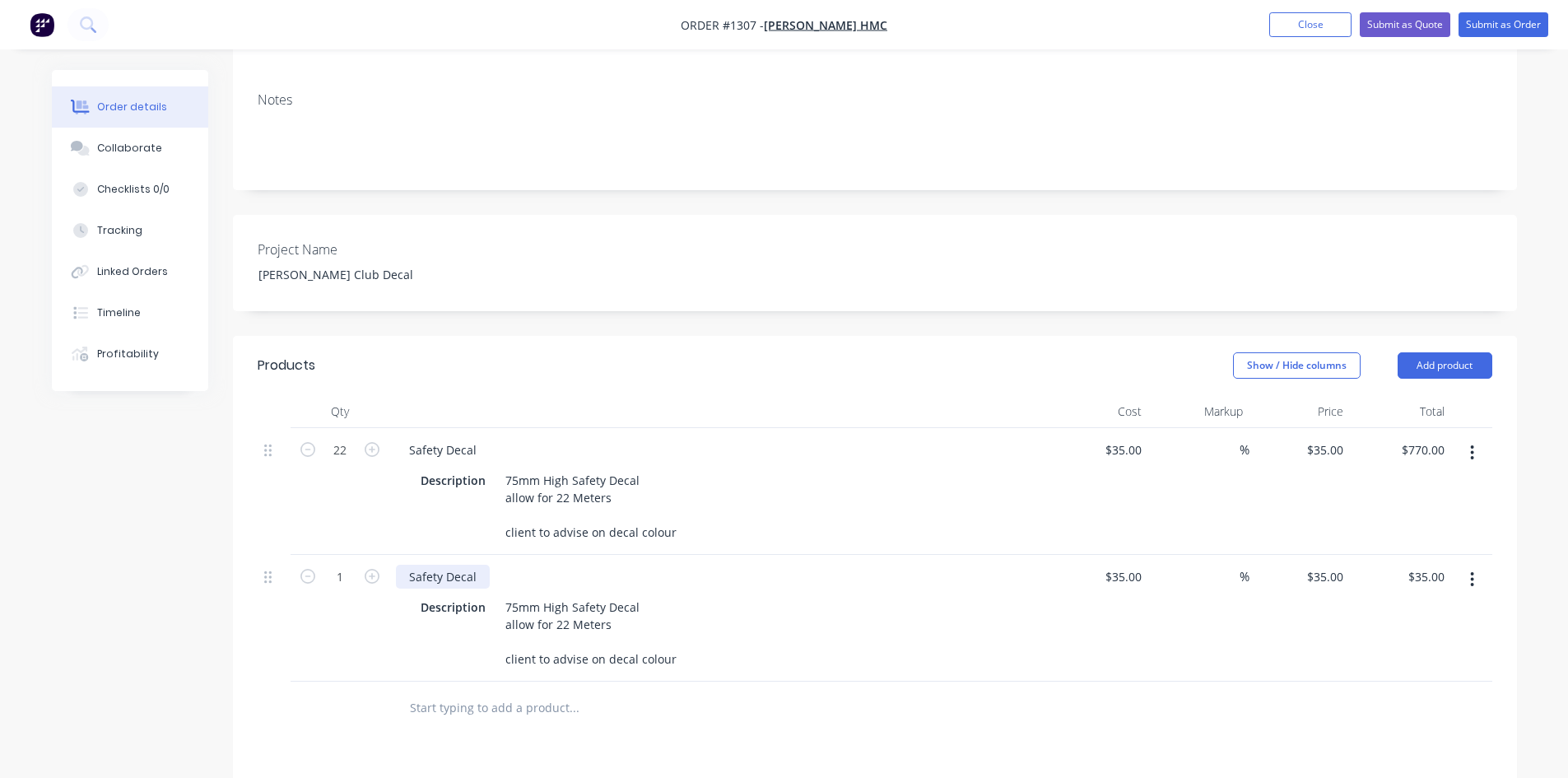
click at [475, 565] on div "Safety Decal" at bounding box center [442, 577] width 94 height 24
drag, startPoint x: 506, startPoint y: 514, endPoint x: 674, endPoint y: 571, distance: 177.4
click at [674, 596] on div "75mm High Safety Decal allow for 22 Meters client to advise on decal colour" at bounding box center [590, 634] width 184 height 76
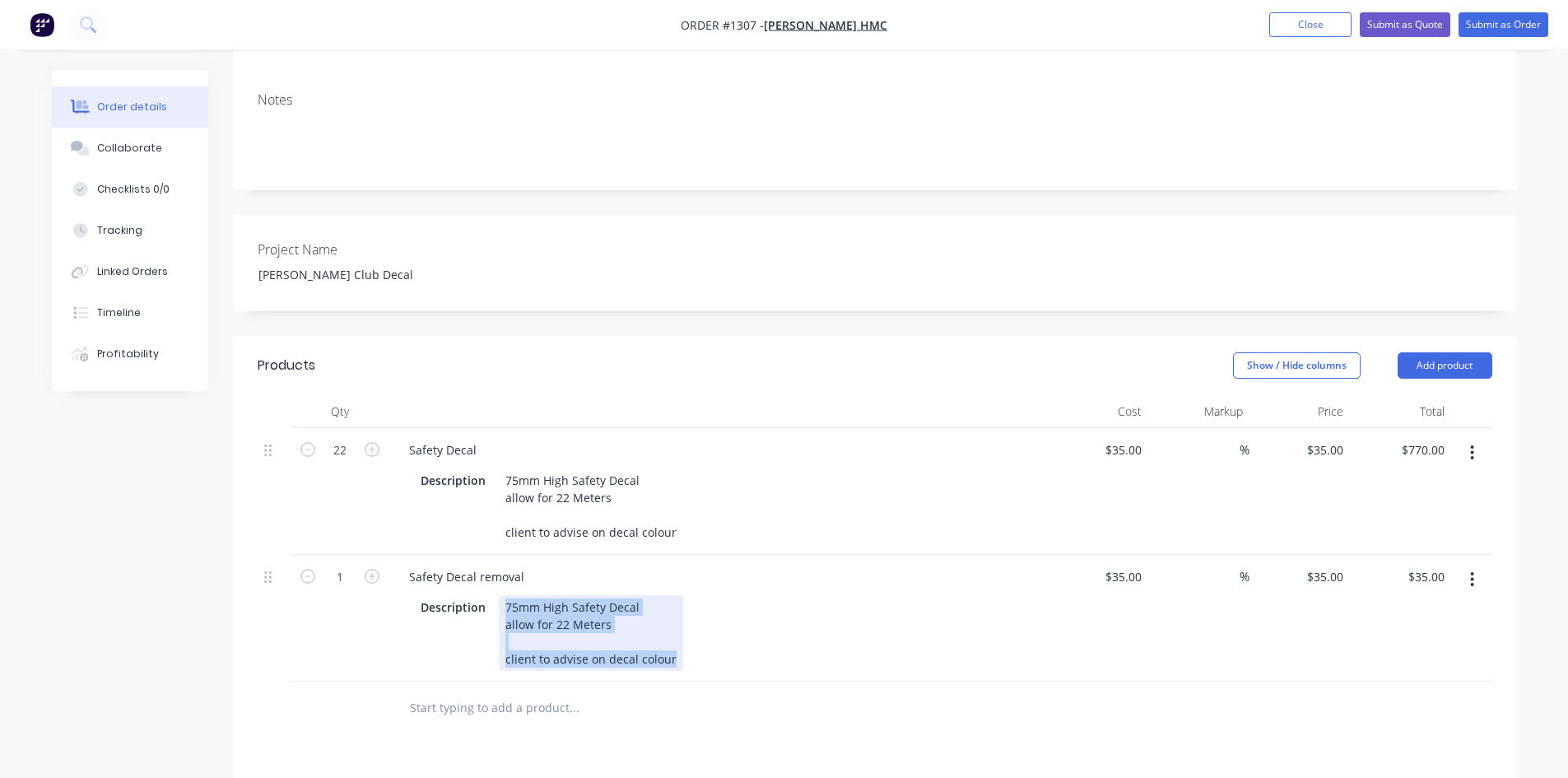
drag, startPoint x: 674, startPoint y: 571, endPoint x: 502, endPoint y: 507, distance: 183.5
click at [498, 596] on div "75mm High Safety Decal allow for 22 Meters client to advise on decal colour" at bounding box center [590, 634] width 184 height 76
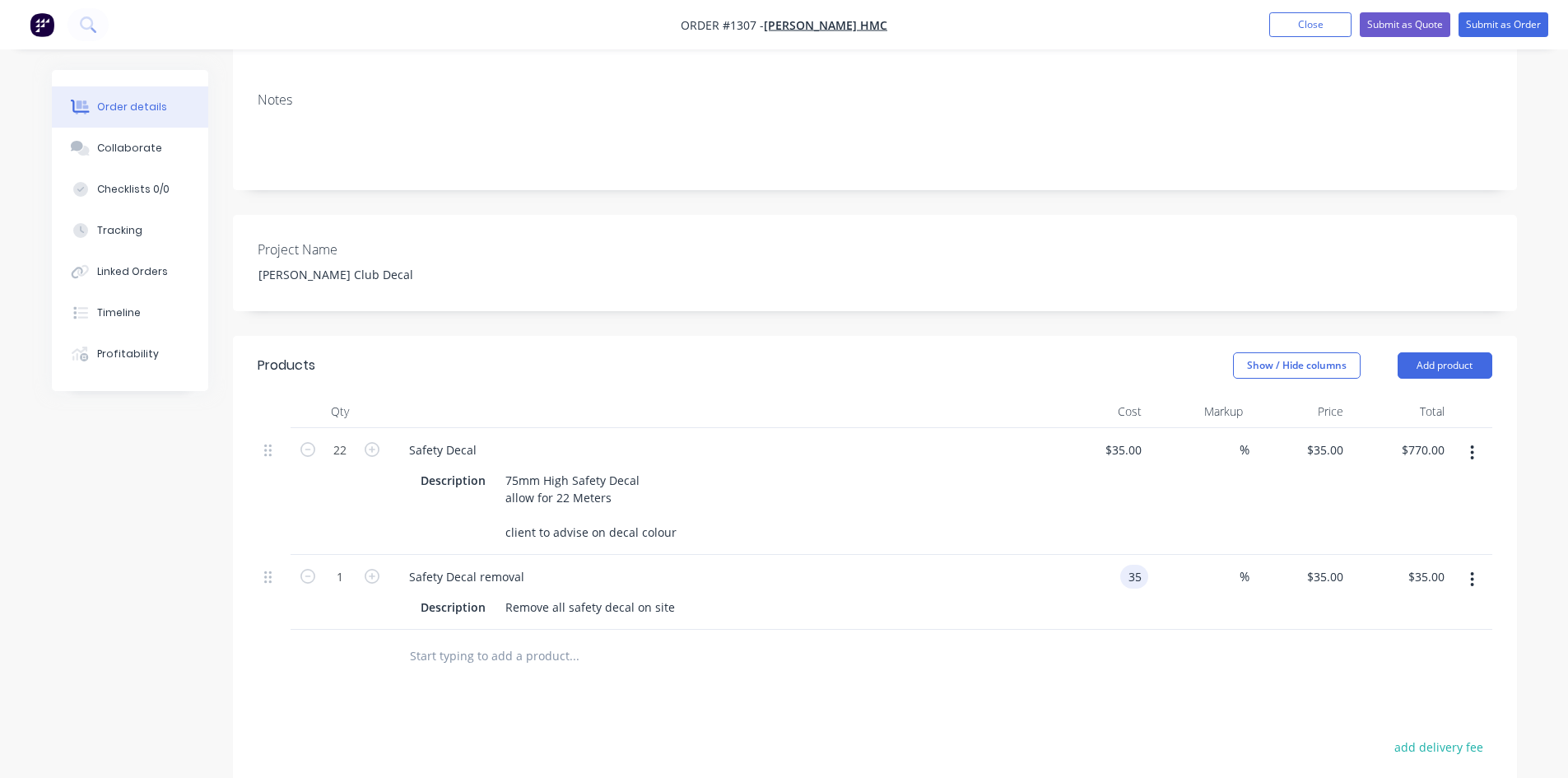
click at [1133, 565] on input "35" at bounding box center [1137, 577] width 22 height 24
type input "$150.00"
click at [1023, 630] on div at bounding box center [874, 657] width 1235 height 54
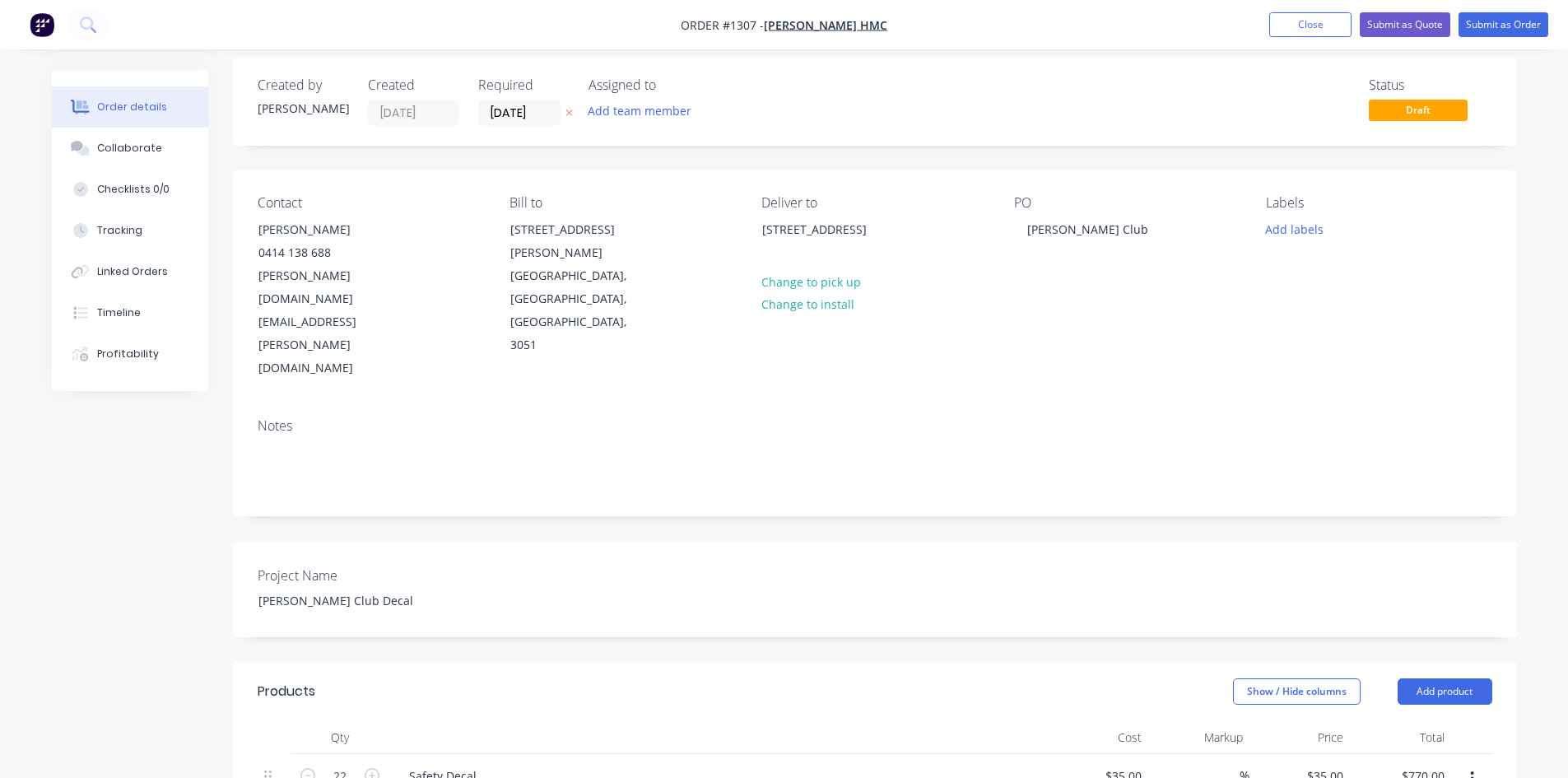
scroll to position [0, 0]
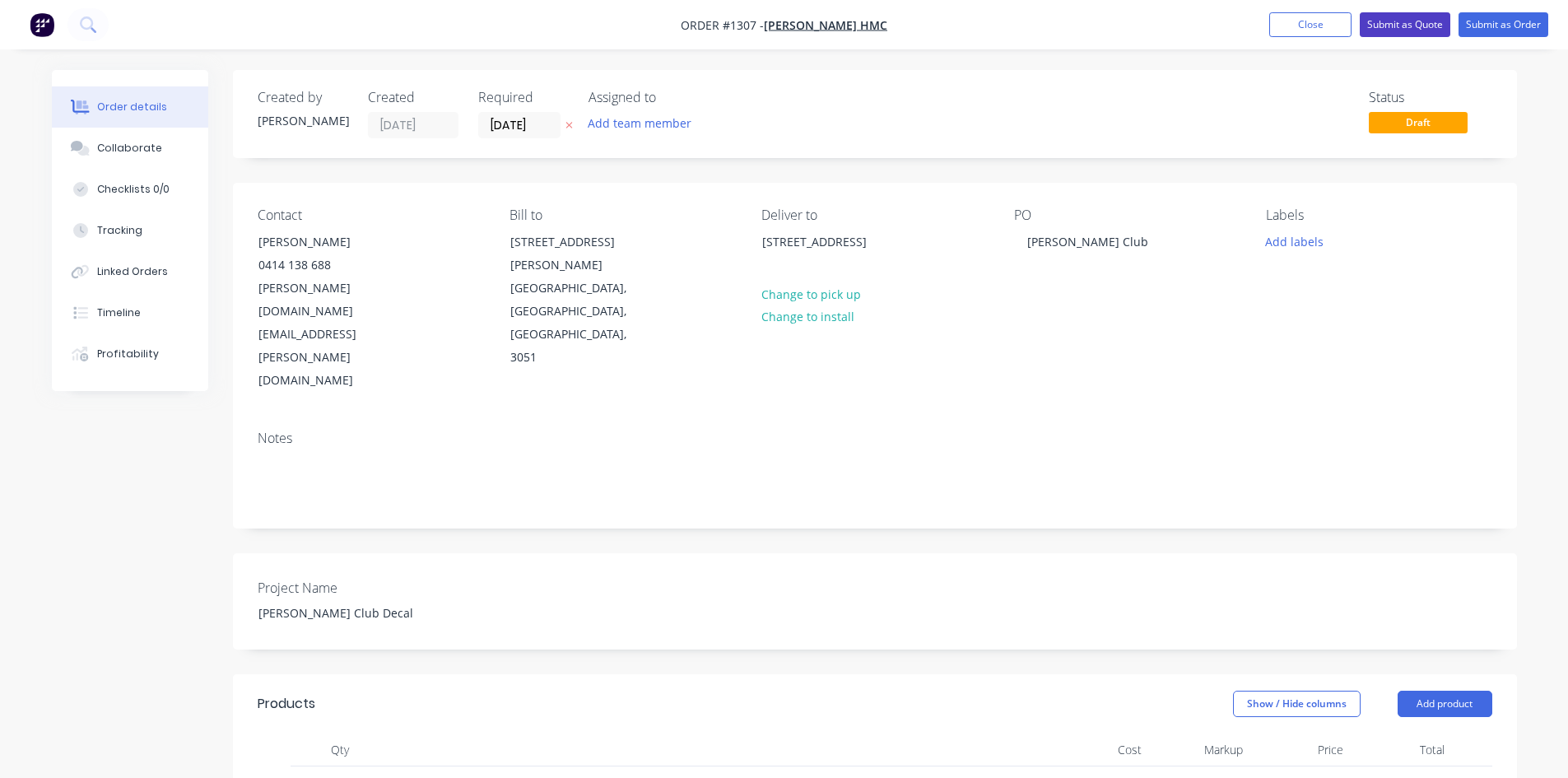
click at [1402, 26] on button "Submit as Quote" at bounding box center [1405, 24] width 91 height 25
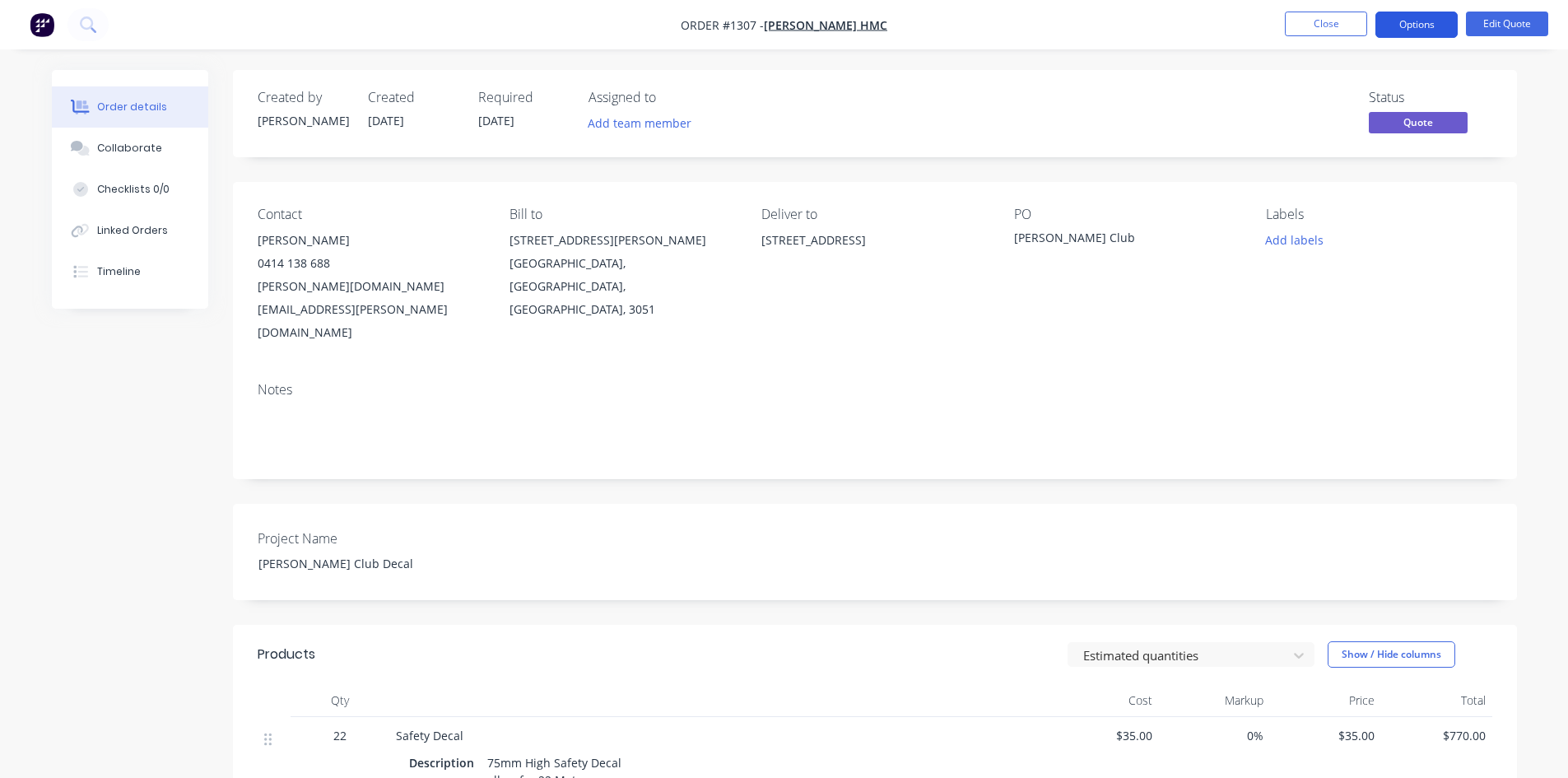
click at [1436, 29] on button "Options" at bounding box center [1416, 24] width 82 height 26
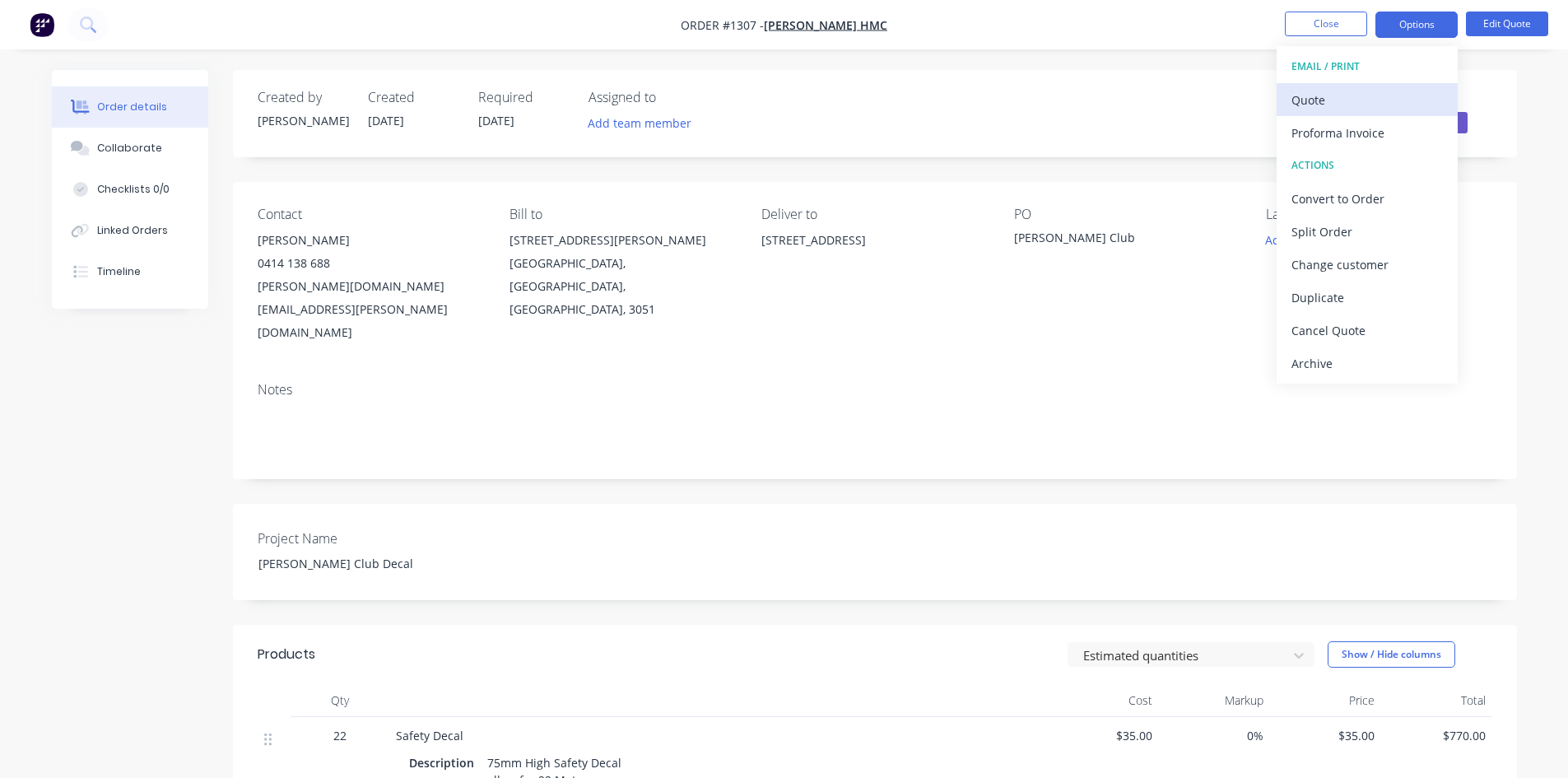
click at [1327, 83] on button "Quote" at bounding box center [1368, 99] width 181 height 33
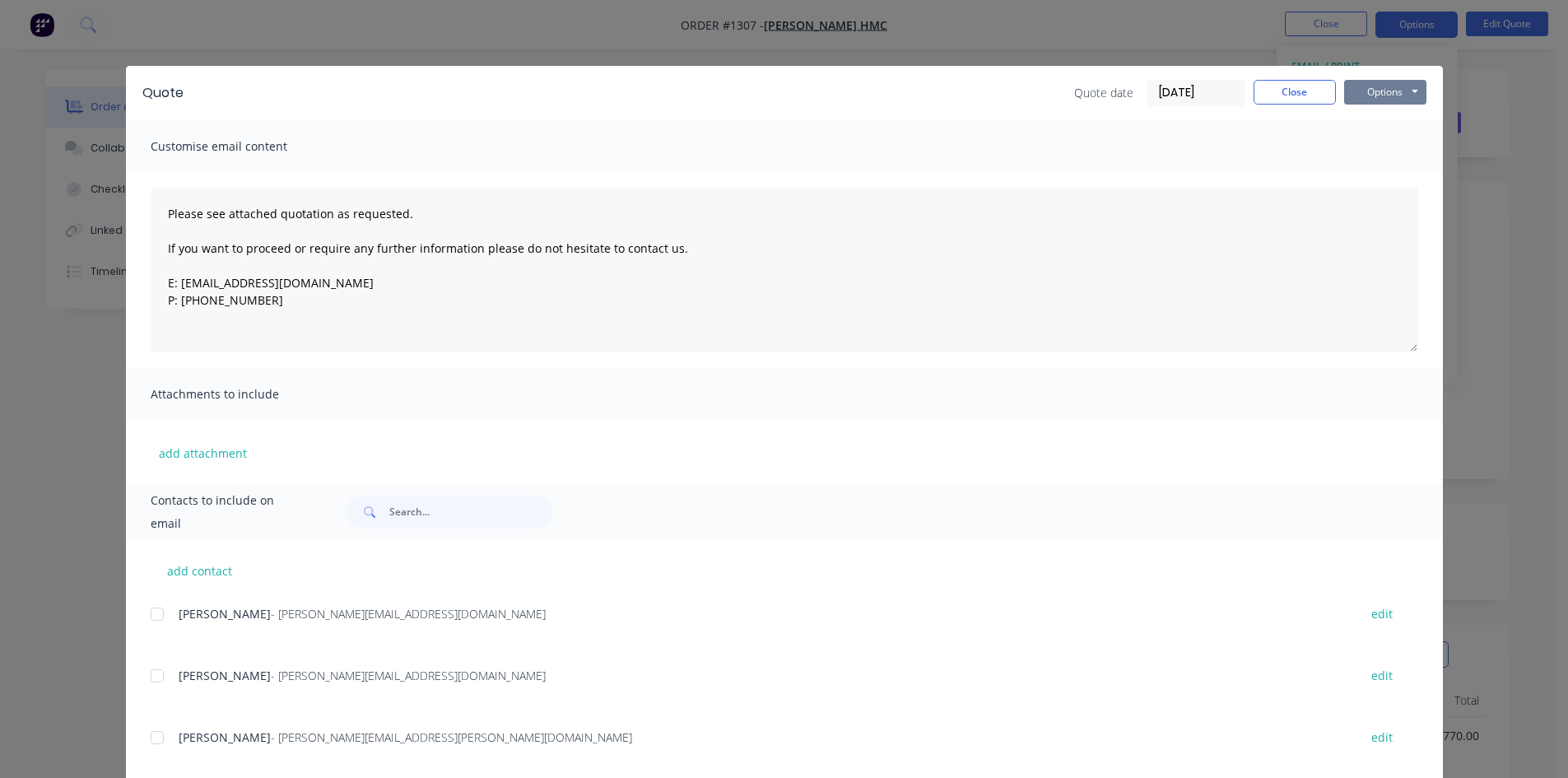
click at [1363, 87] on button "Options" at bounding box center [1385, 92] width 82 height 25
click at [1260, 93] on button "Close" at bounding box center [1294, 92] width 82 height 25
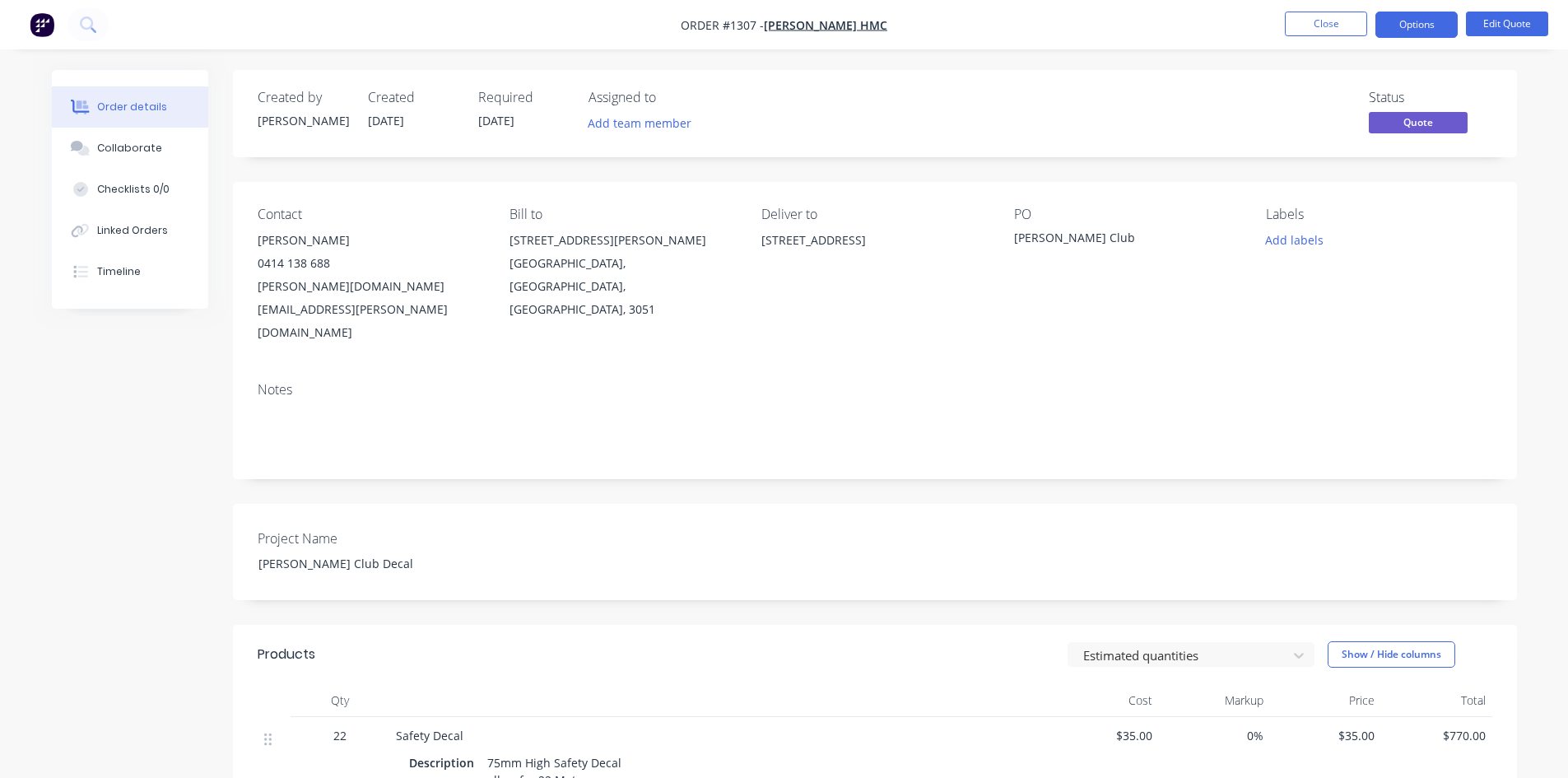
click at [1014, 237] on div "[PERSON_NAME] Club" at bounding box center [1117, 240] width 206 height 23
drag, startPoint x: 1018, startPoint y: 239, endPoint x: 1116, endPoint y: 233, distance: 98.2
click at [1116, 233] on div "[PERSON_NAME] Club" at bounding box center [1117, 240] width 206 height 23
copy div "[PERSON_NAME] Club"
drag, startPoint x: 397, startPoint y: 519, endPoint x: 237, endPoint y: 516, distance: 160.0
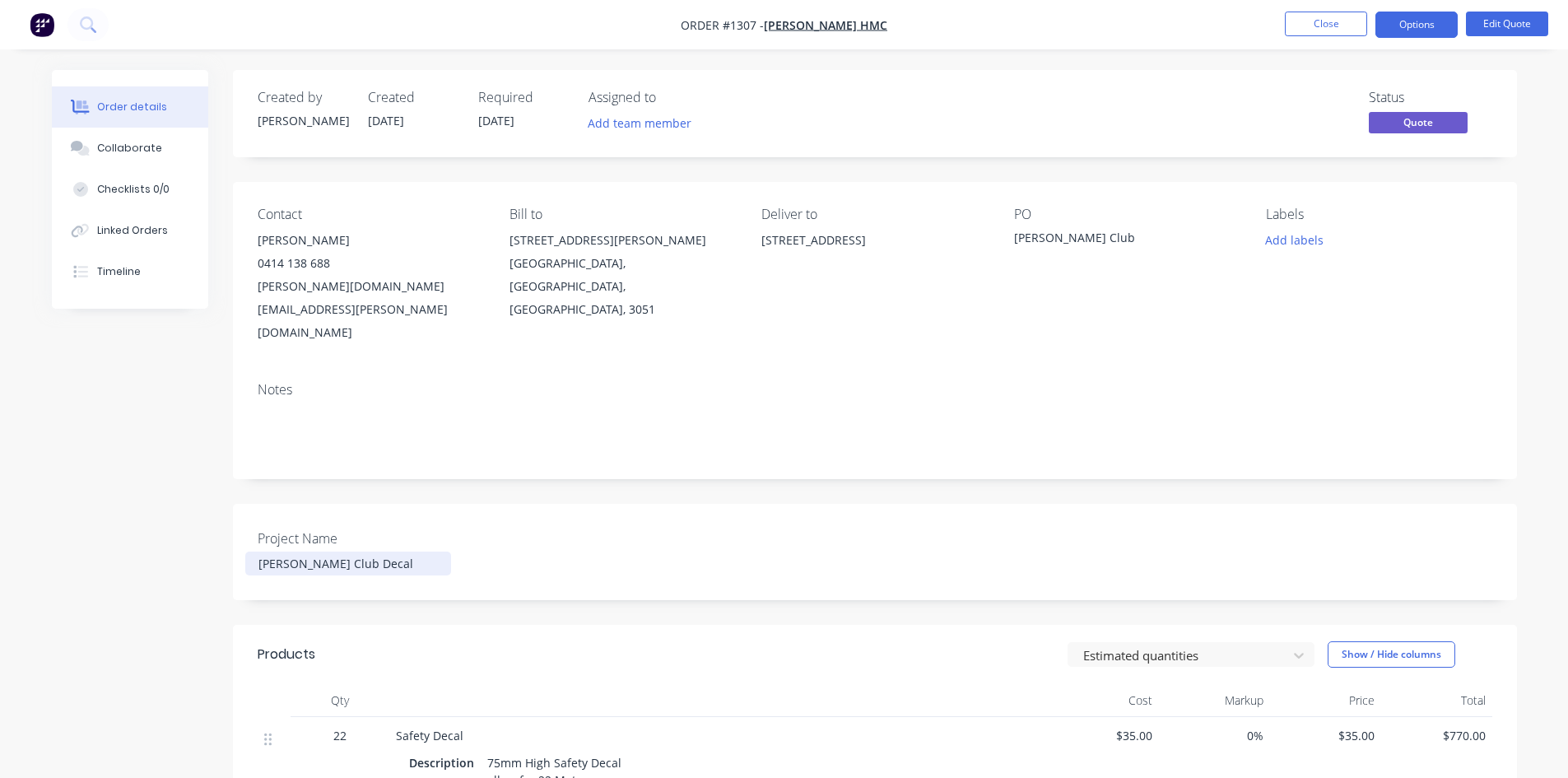
click at [237, 516] on div "Project Name [PERSON_NAME] Club Decal" at bounding box center [875, 552] width 1284 height 96
copy div "[PERSON_NAME] Club Decal"
click at [1424, 28] on button "Options" at bounding box center [1416, 24] width 82 height 26
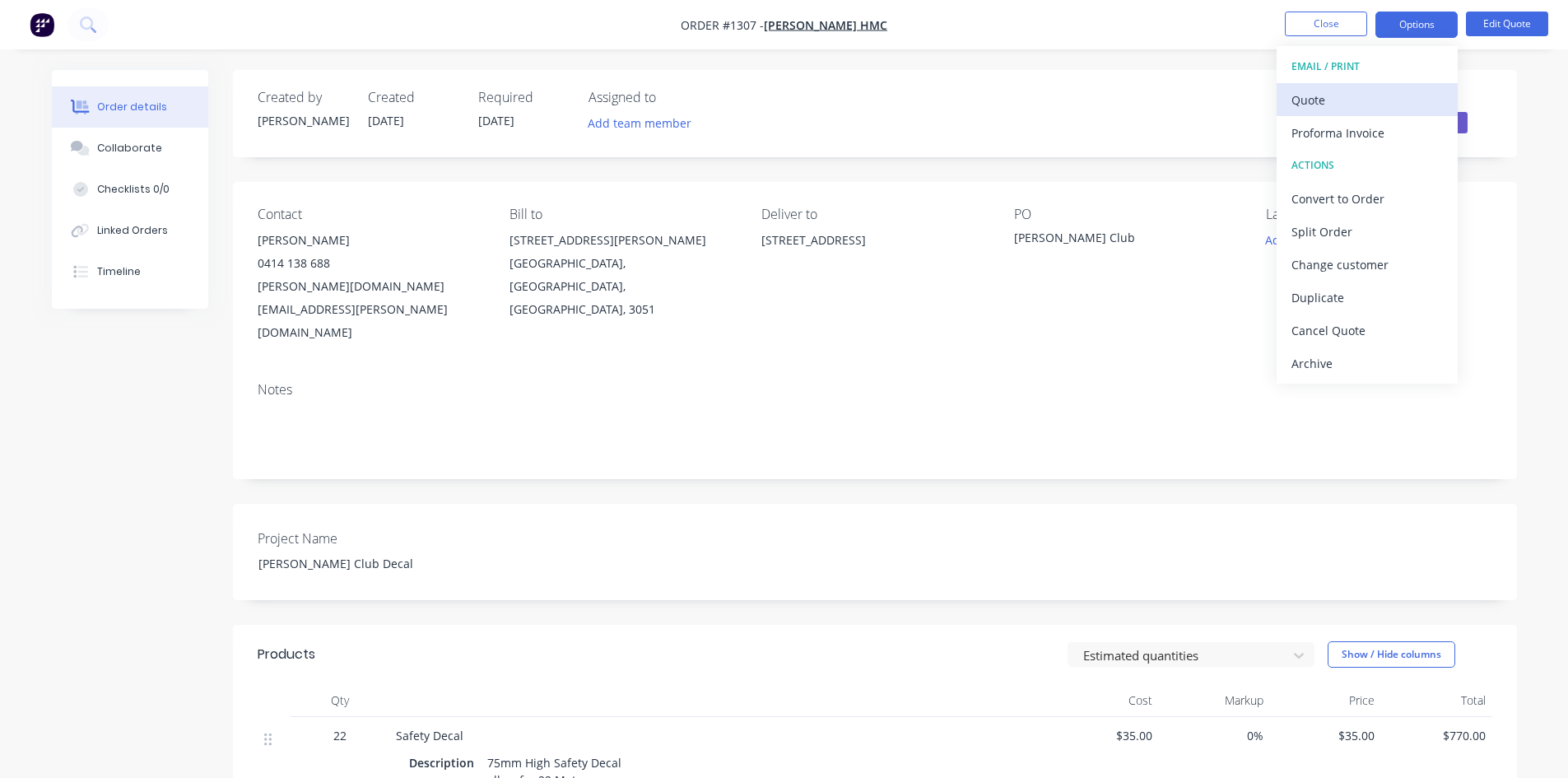
click at [1329, 99] on div "Quote" at bounding box center [1367, 100] width 151 height 24
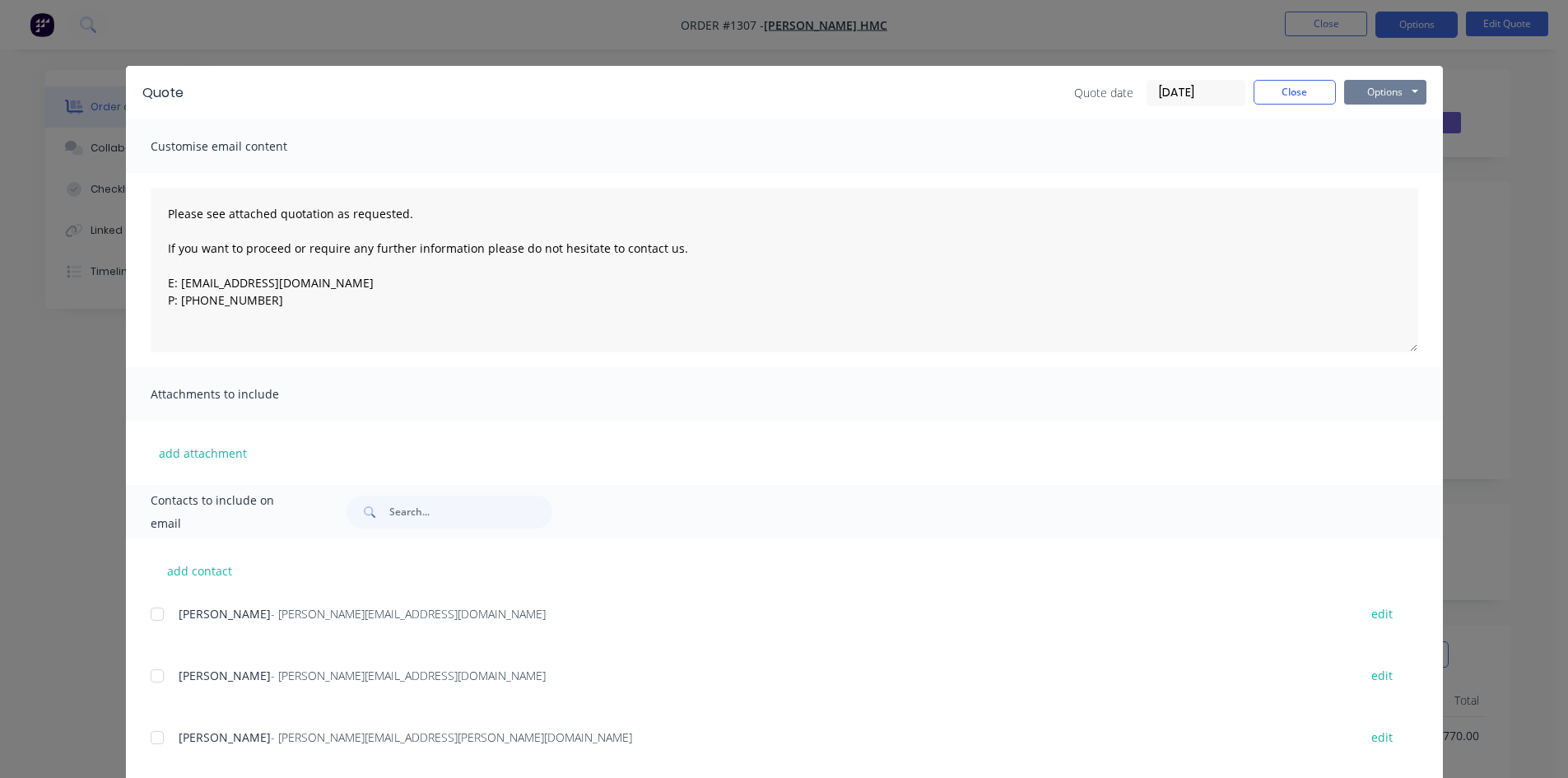
click at [1375, 96] on button "Options" at bounding box center [1385, 92] width 82 height 25
click at [1391, 138] on button "Print" at bounding box center [1397, 148] width 105 height 27
drag, startPoint x: 1273, startPoint y: 85, endPoint x: 1170, endPoint y: 62, distance: 105.5
click at [1273, 82] on button "Close" at bounding box center [1294, 92] width 82 height 25
